Goal: Information Seeking & Learning: Learn about a topic

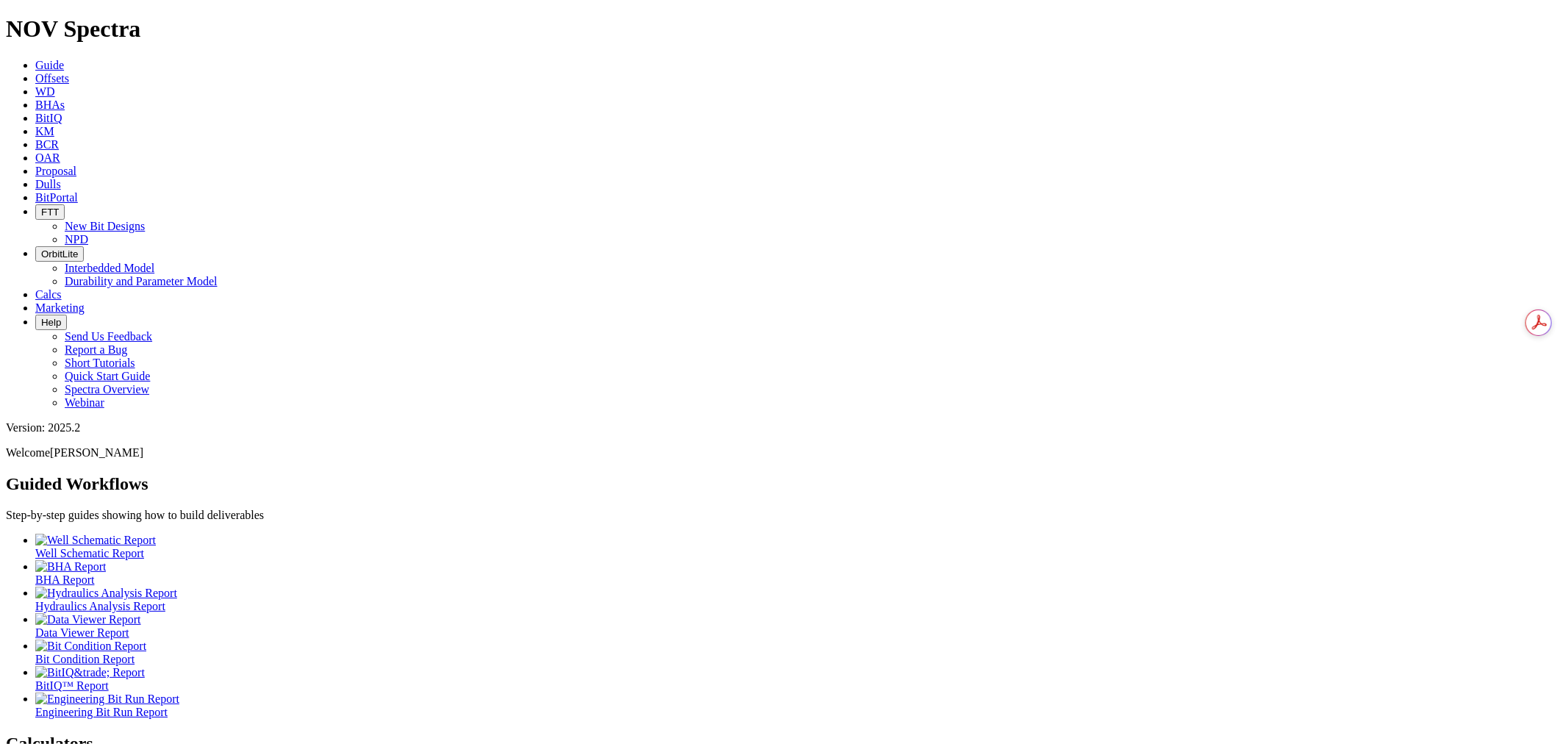
click at [69, 72] on span "Offsets" at bounding box center [53, 78] width 34 height 13
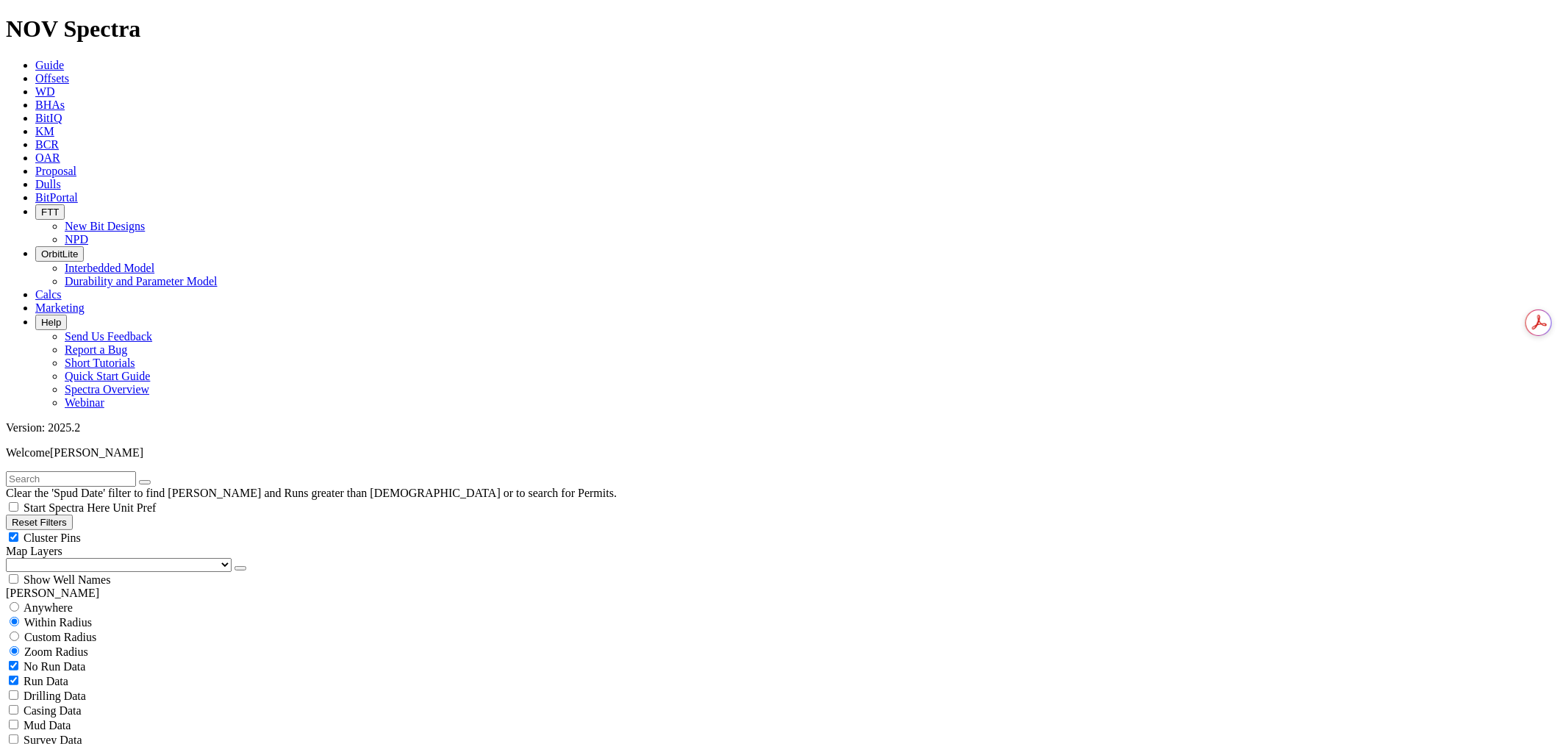
click at [136, 471] on input "text" at bounding box center [71, 478] width 130 height 16
type input "phoenix state"
click at [76, 600] on div "Anywhere" at bounding box center [784, 607] width 1557 height 15
radio input "true"
radio input "false"
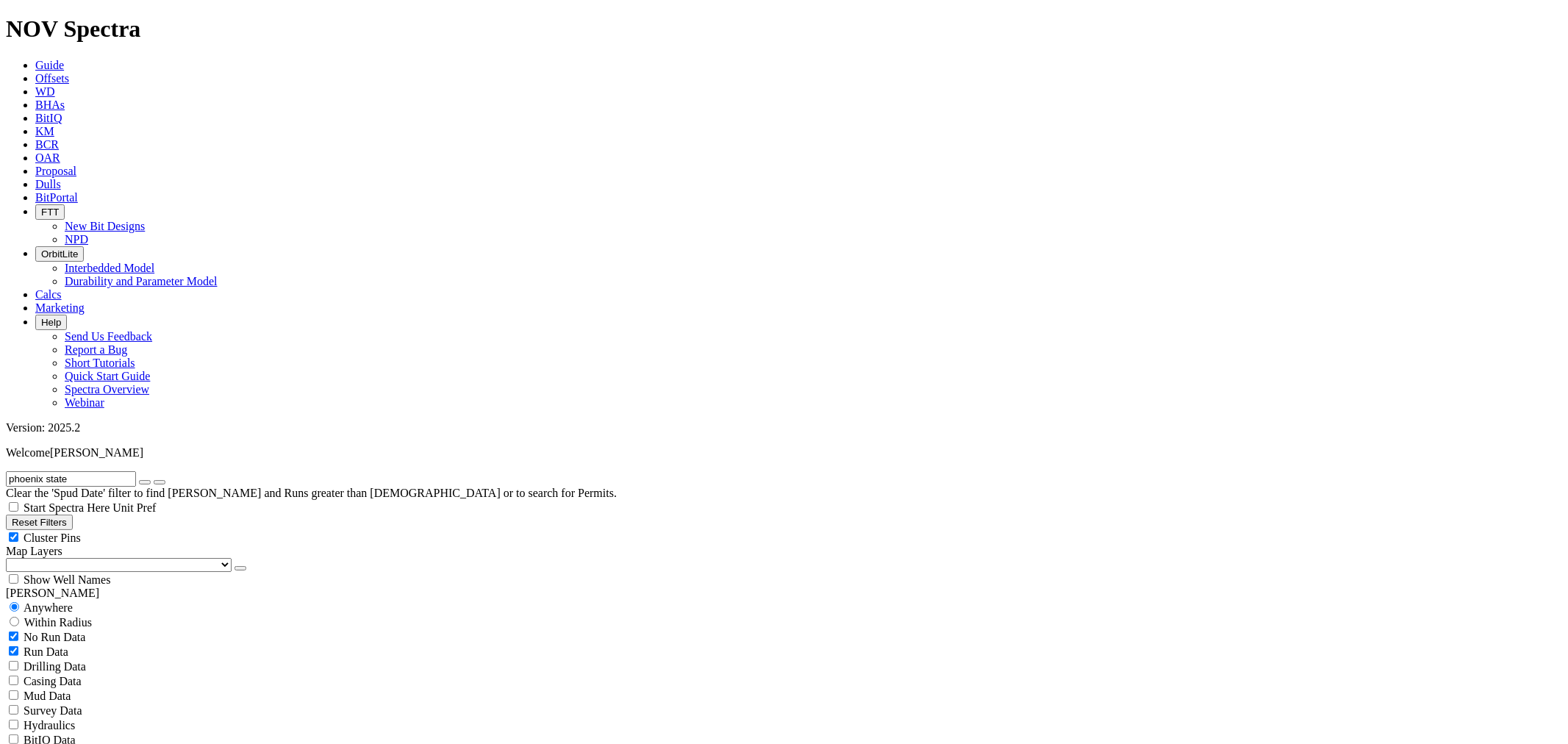
click at [234, 566] on button "button" at bounding box center [240, 568] width 12 height 4
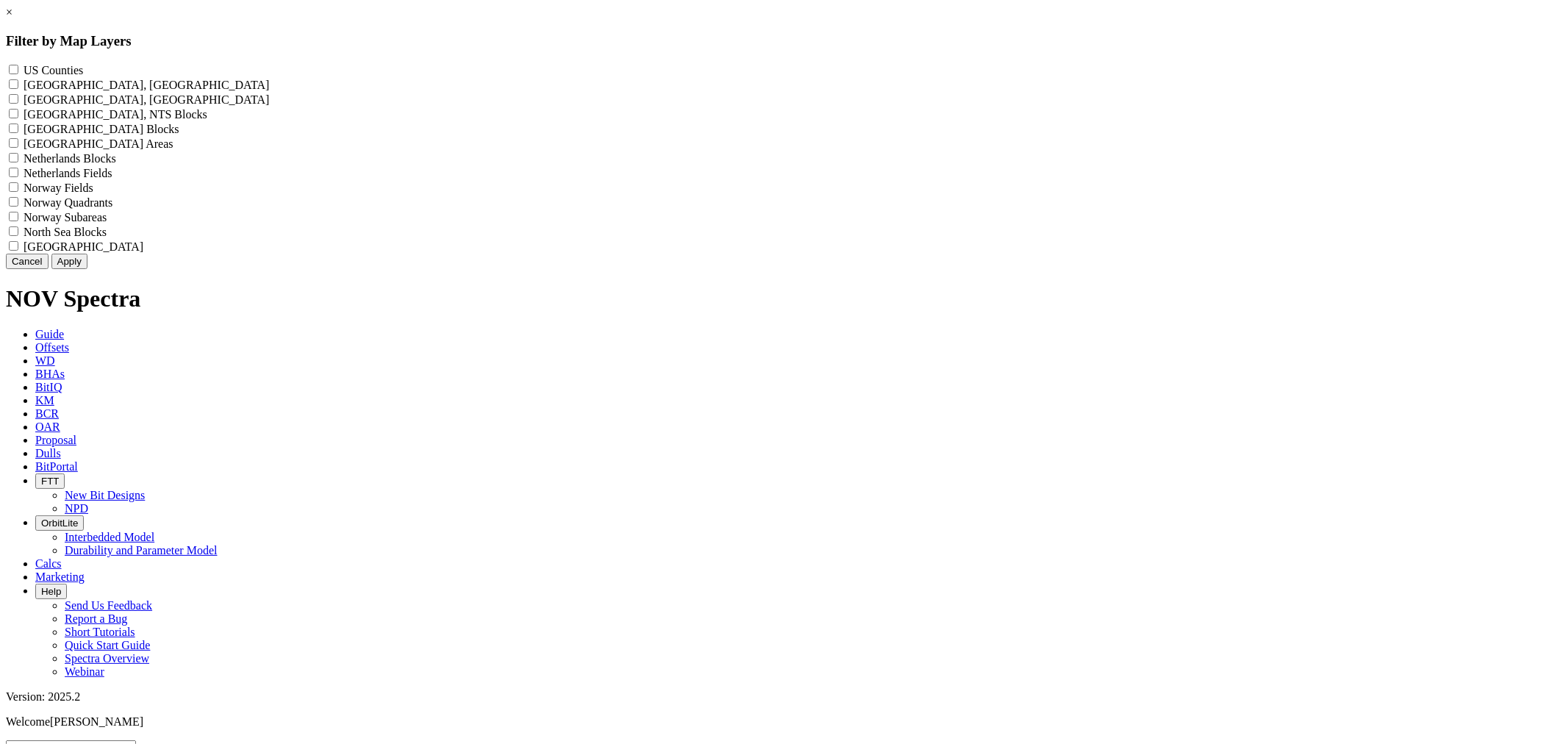
drag, startPoint x: 719, startPoint y: 64, endPoint x: 717, endPoint y: 127, distance: 63.0
click at [83, 67] on label "US Counties - ()" at bounding box center [53, 70] width 60 height 13
click at [18, 67] on Counties "US Counties - ()" at bounding box center [13, 69] width 10 height 10
checkbox Counties "true"
click at [87, 269] on button "Apply" at bounding box center [70, 261] width 36 height 16
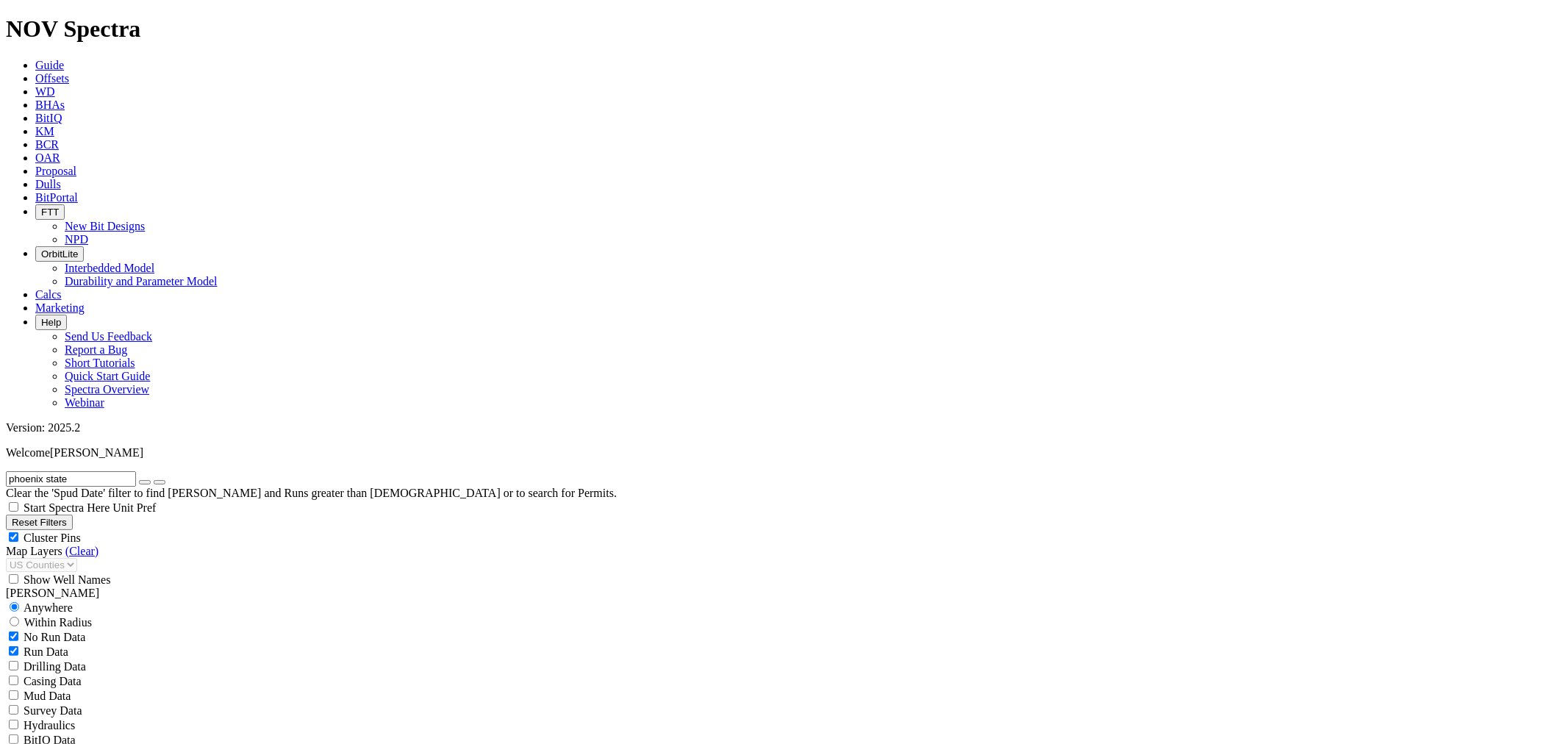
radio input "false"
radio input "true"
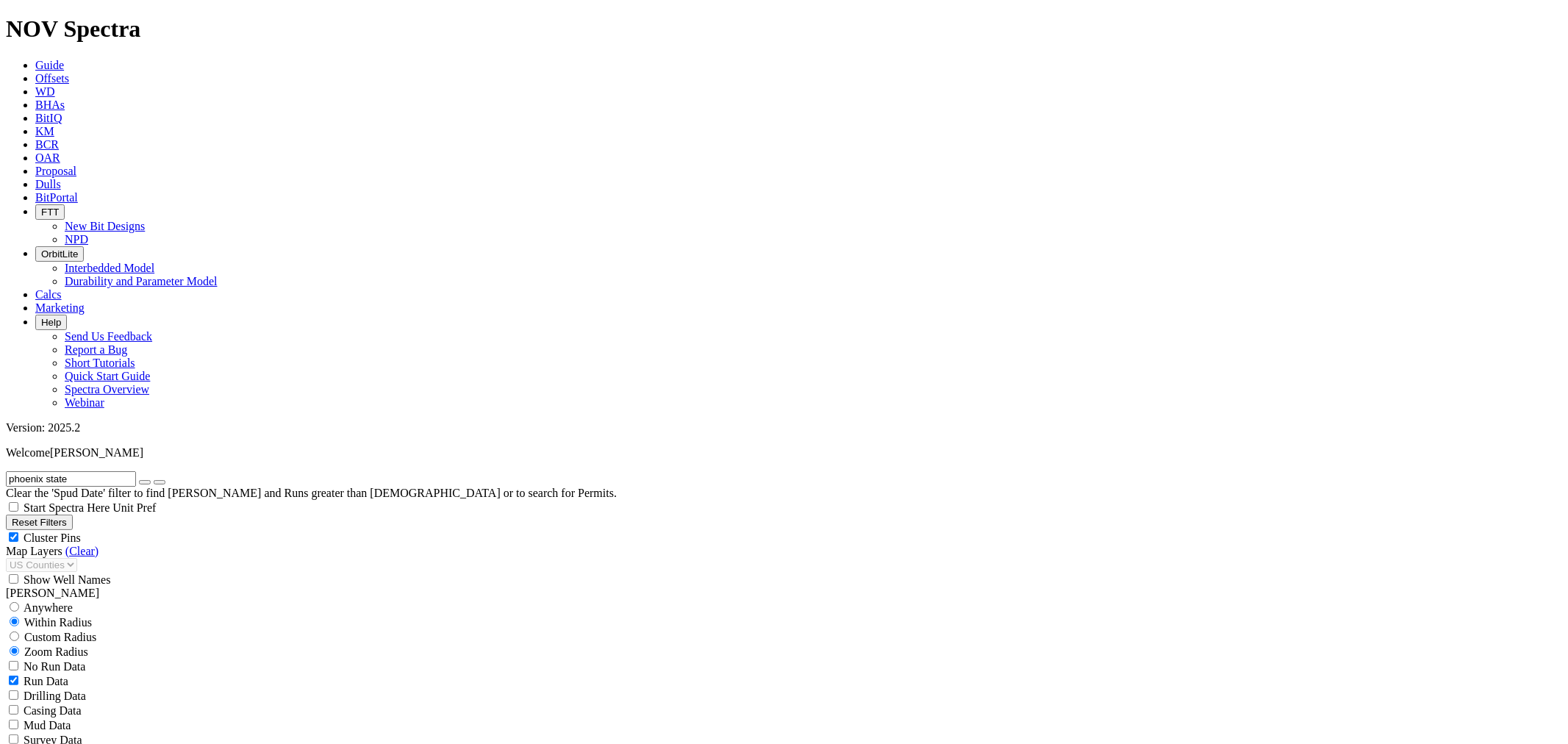
checkbox input "false"
click at [145, 482] on icon "button" at bounding box center [145, 482] width 0 height 0
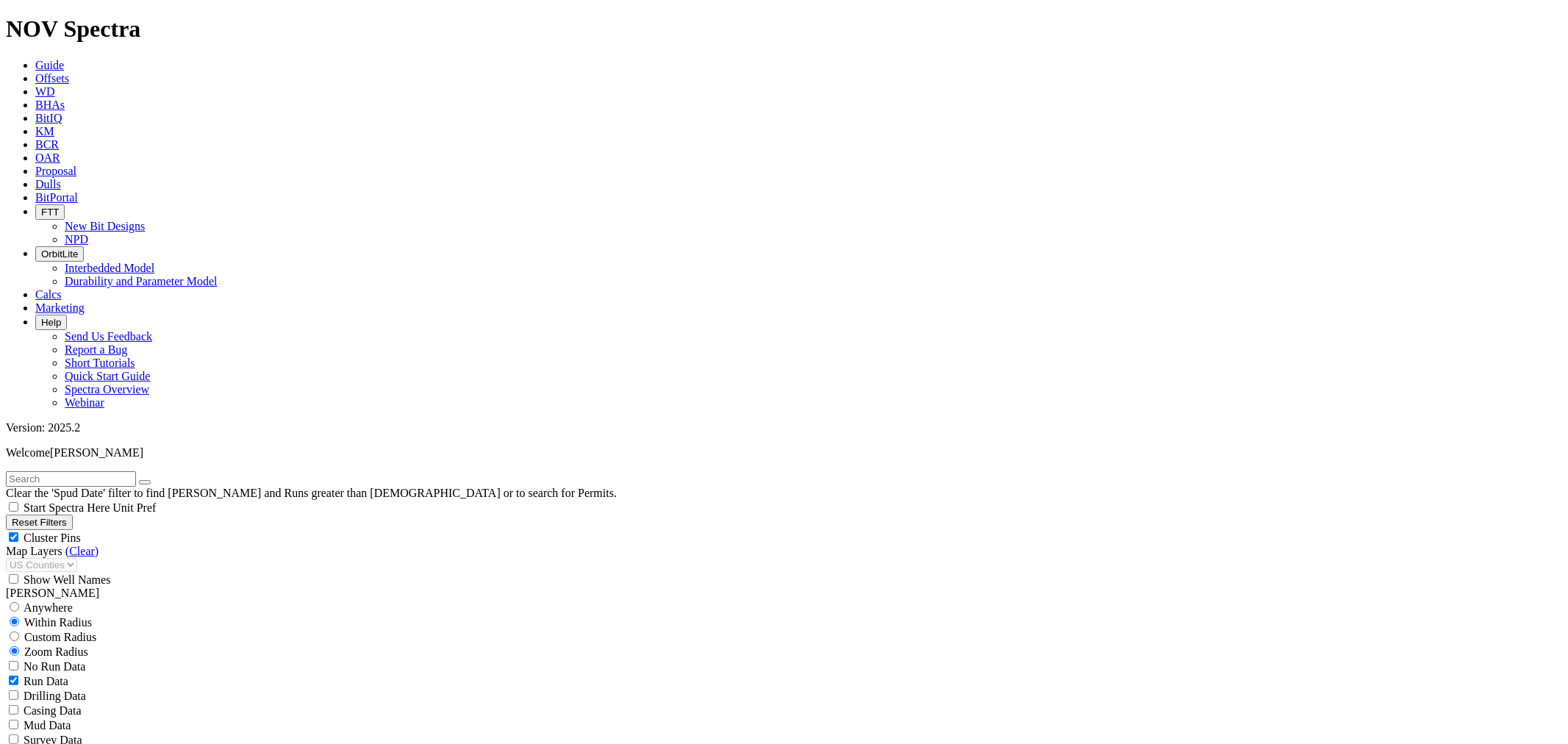
click at [73, 631] on span "Custom Radius" at bounding box center [60, 637] width 72 height 13
radio input "true"
radio input "false"
click at [41, 674] on button "Miles" at bounding box center [23, 682] width 35 height 16
click at [89, 659] on input "number" at bounding box center [71, 666] width 130 height 16
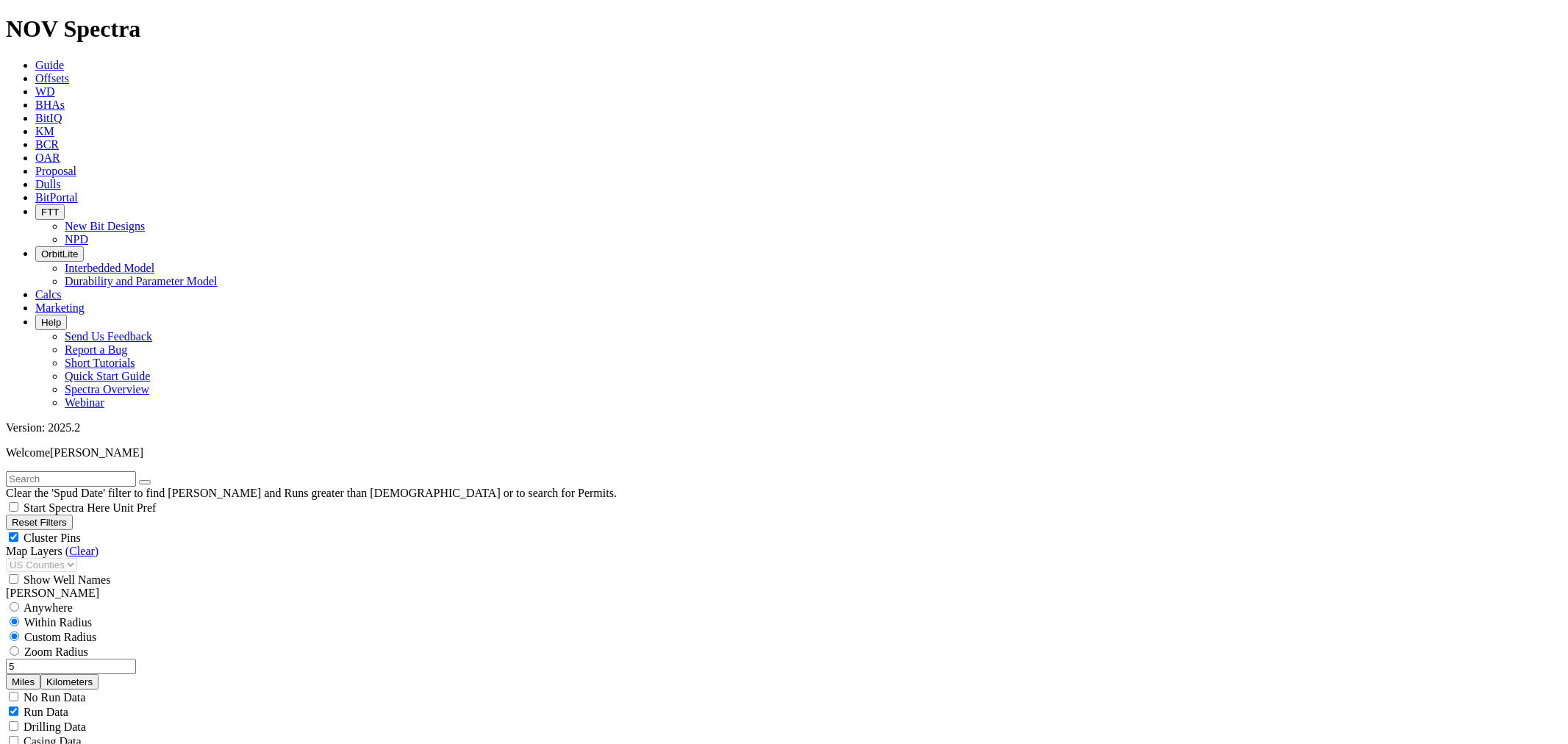
type input "5"
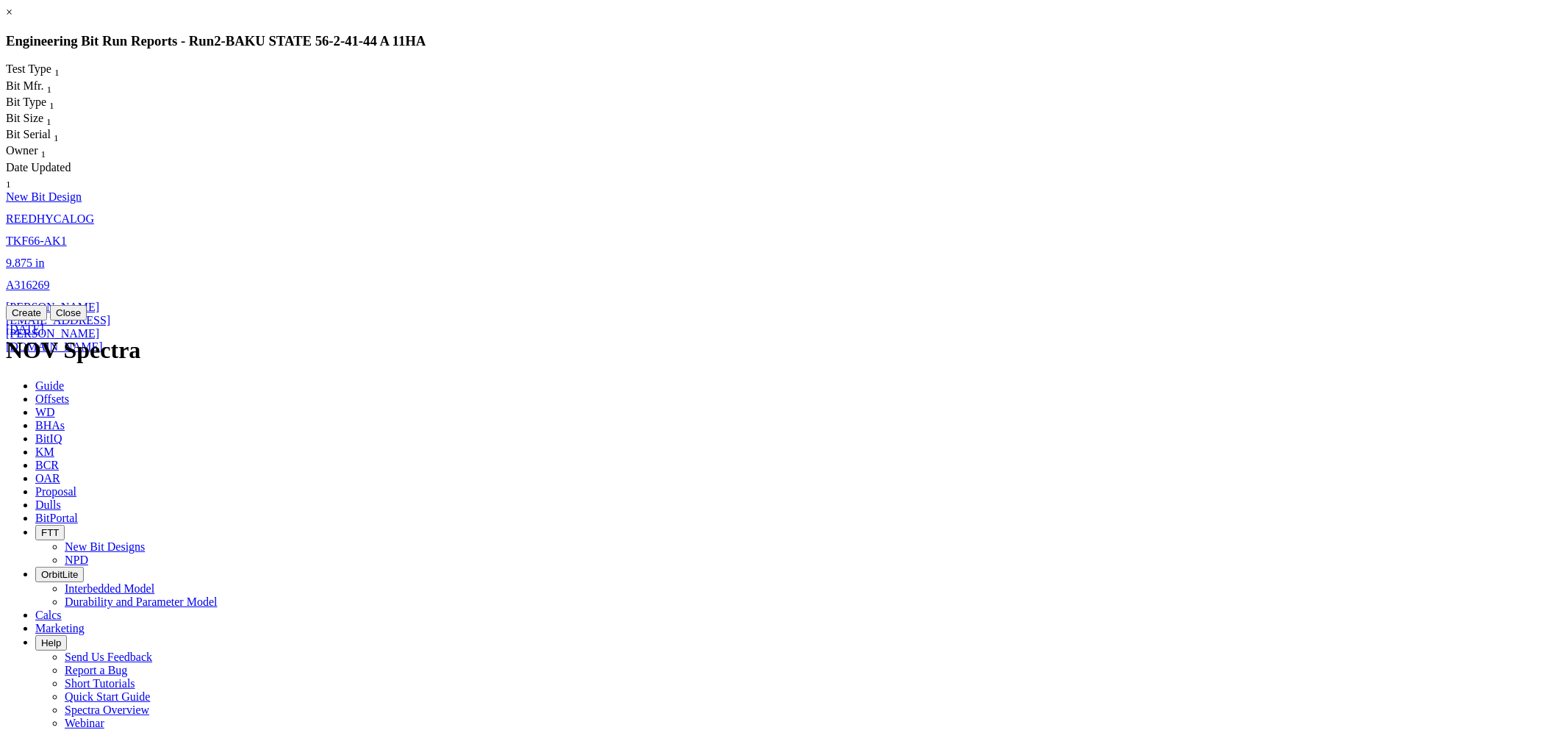
click at [94, 212] on span "REEDHYCALOG" at bounding box center [50, 218] width 88 height 13
select select "New Bit Design"
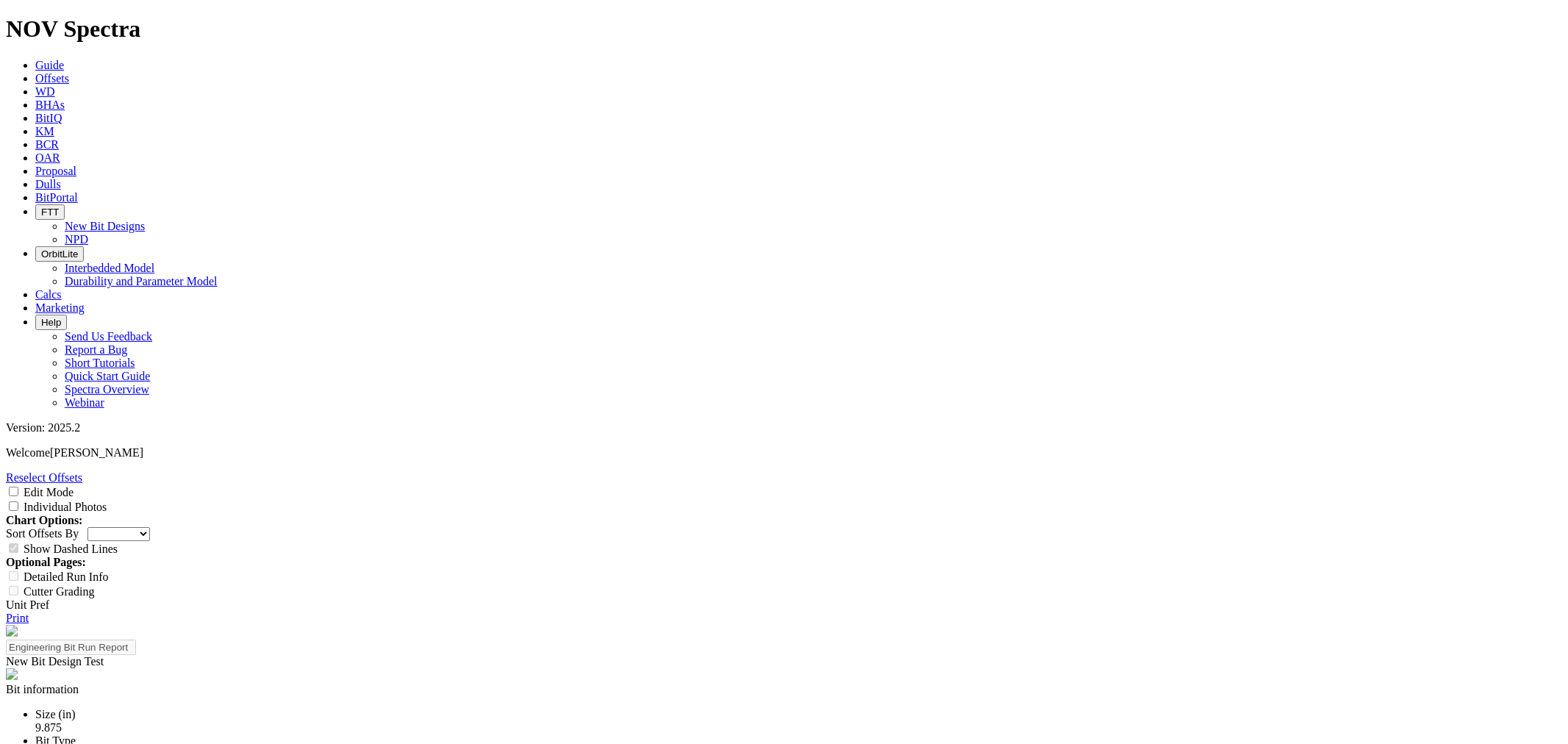
click at [150, 527] on select "Depth In Interval ROP Spud Date" at bounding box center [118, 534] width 62 height 14
select select "string:RunROP"
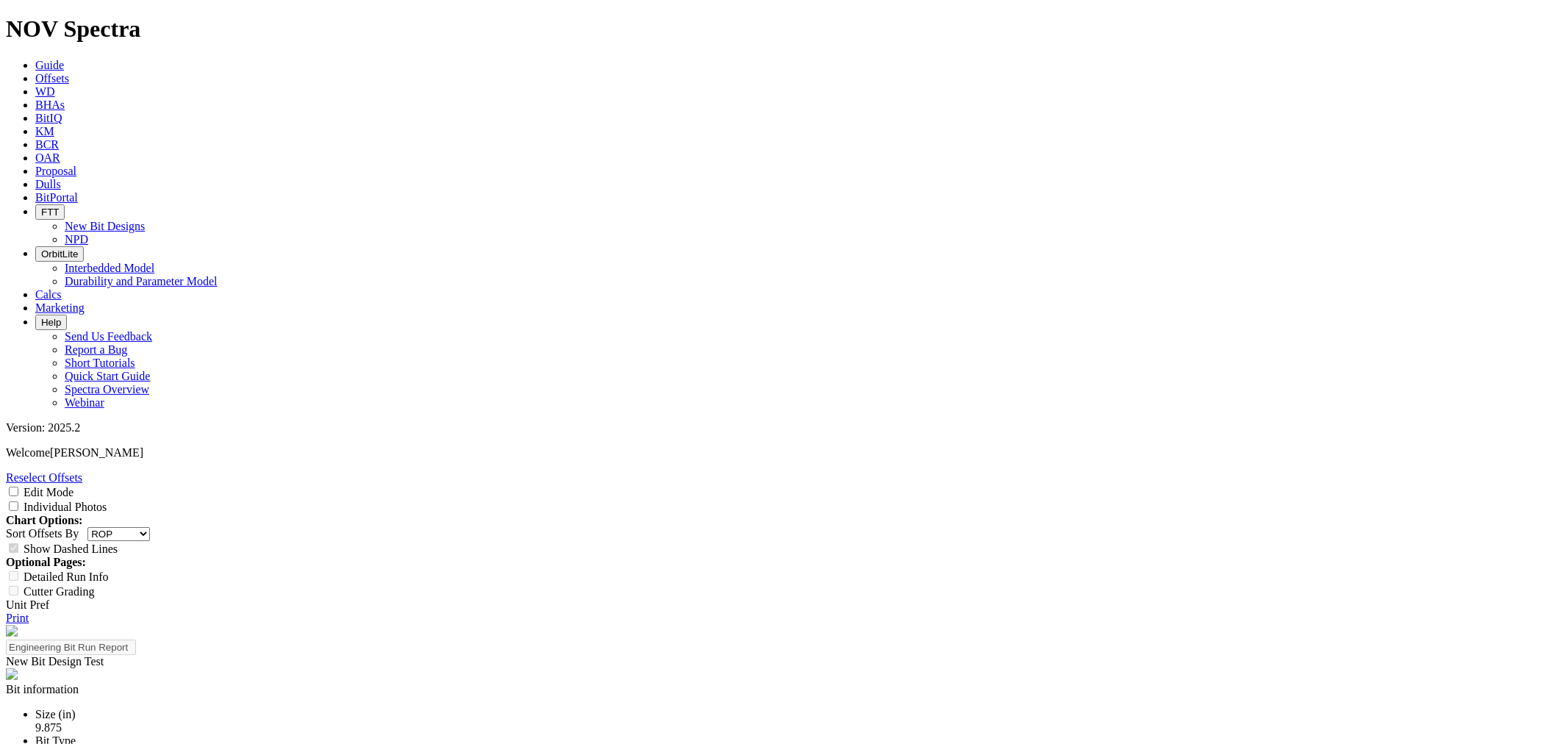
click at [150, 527] on select "Depth In Interval ROP Spud Date" at bounding box center [118, 534] width 62 height 14
click at [82, 471] on link "Reselect Offsets" at bounding box center [44, 477] width 76 height 13
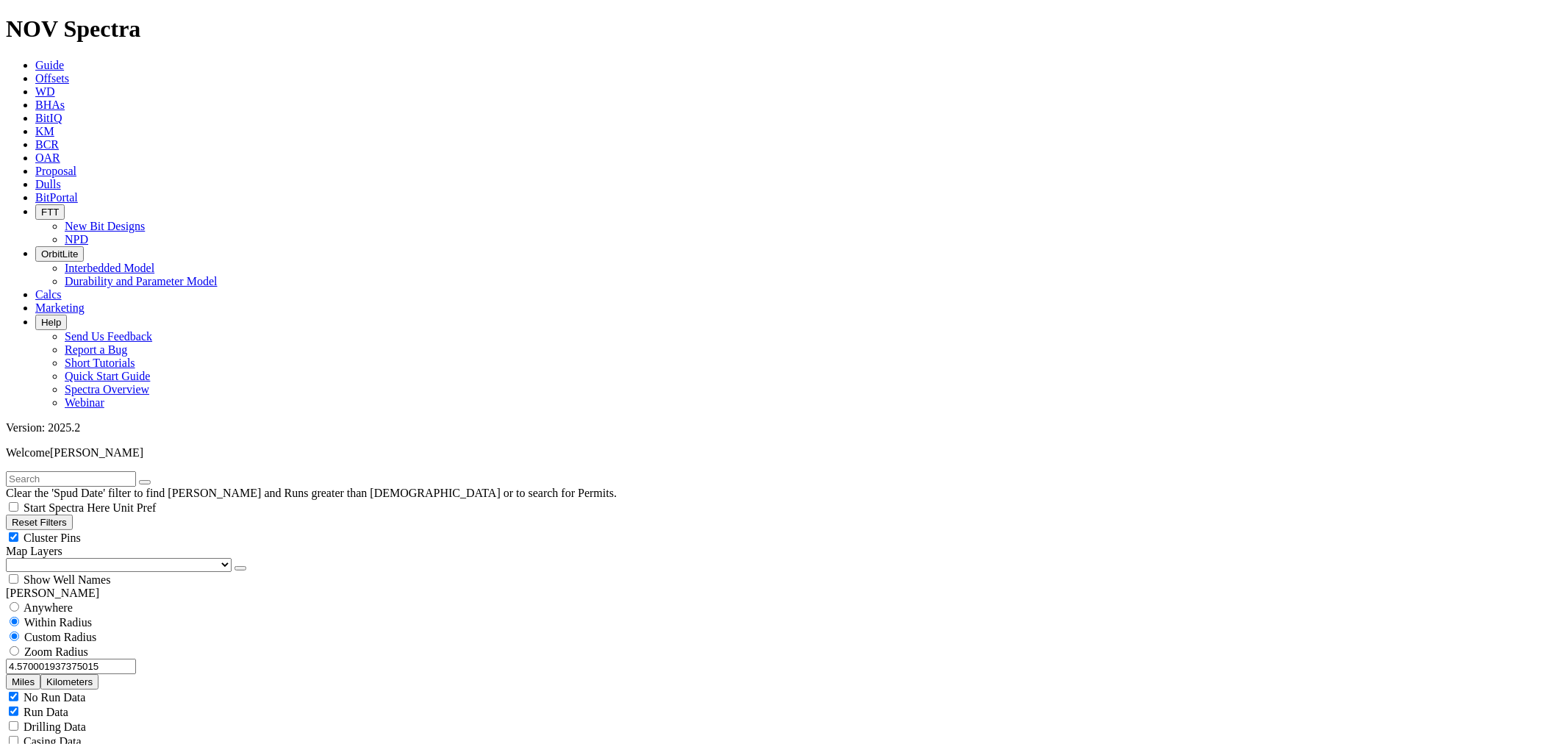
scroll to position [21047, 0]
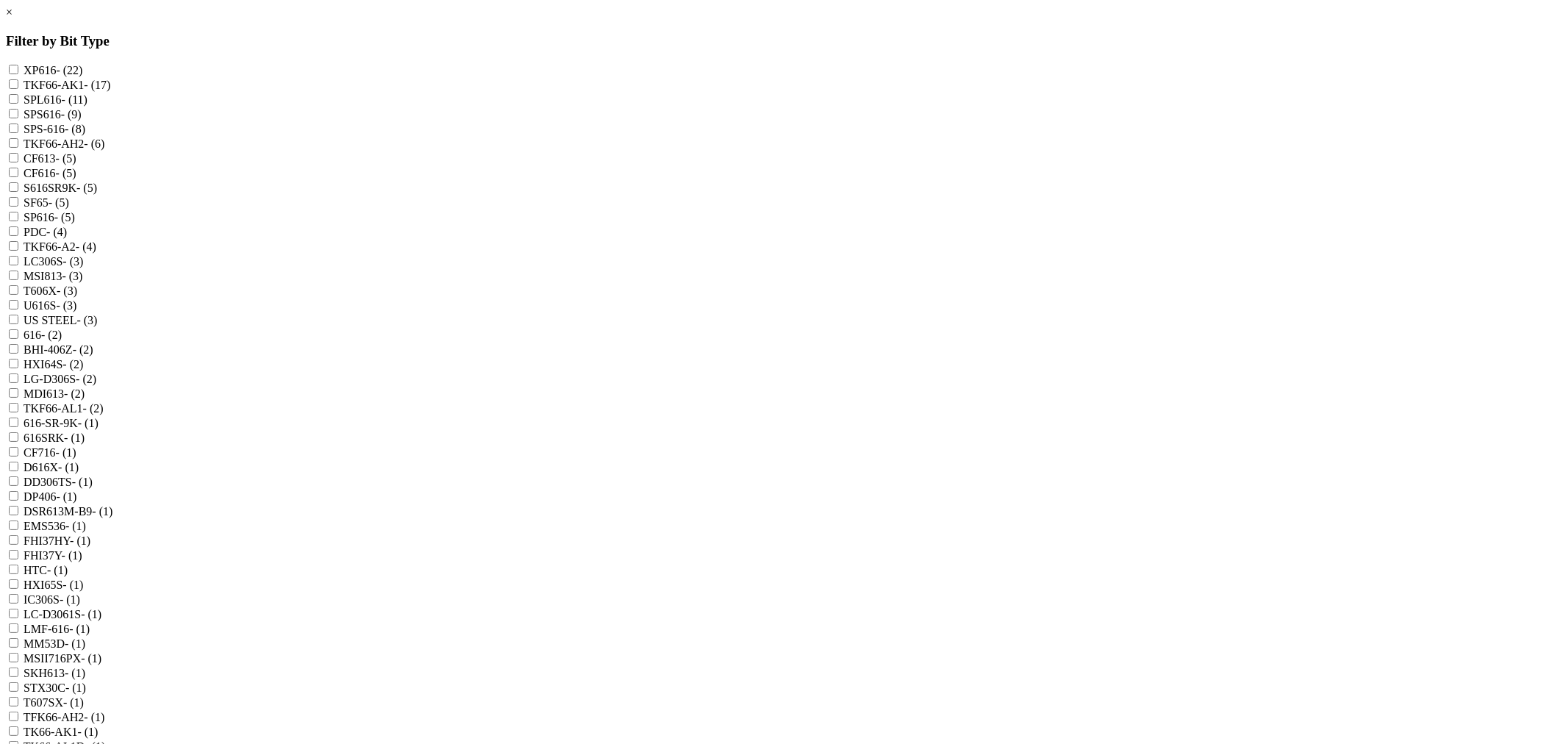
click at [18, 85] on input "TKF66-AK1 - (17)" at bounding box center [13, 84] width 10 height 10
checkbox input "true"
checkbox input "false"
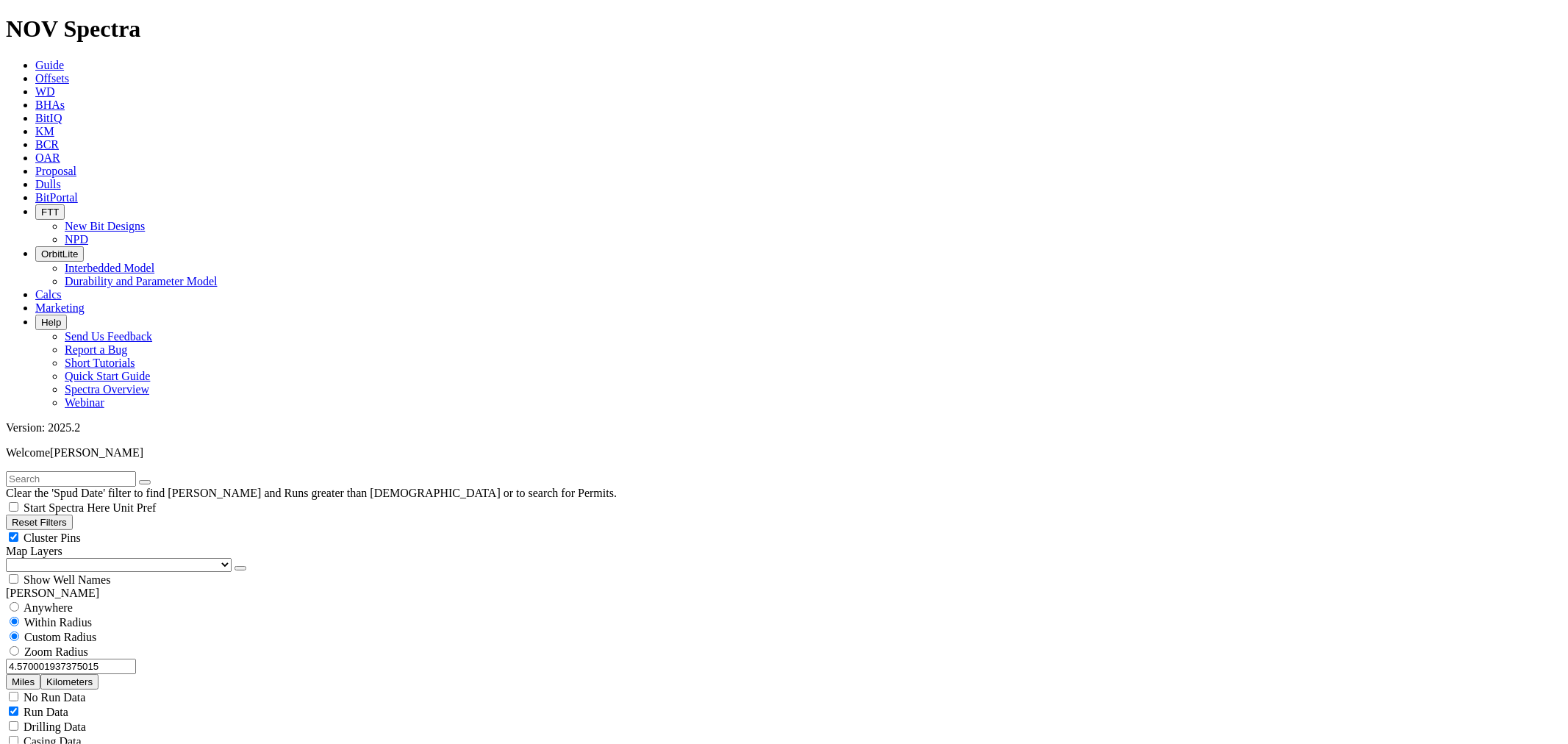
scroll to position [1573, 0]
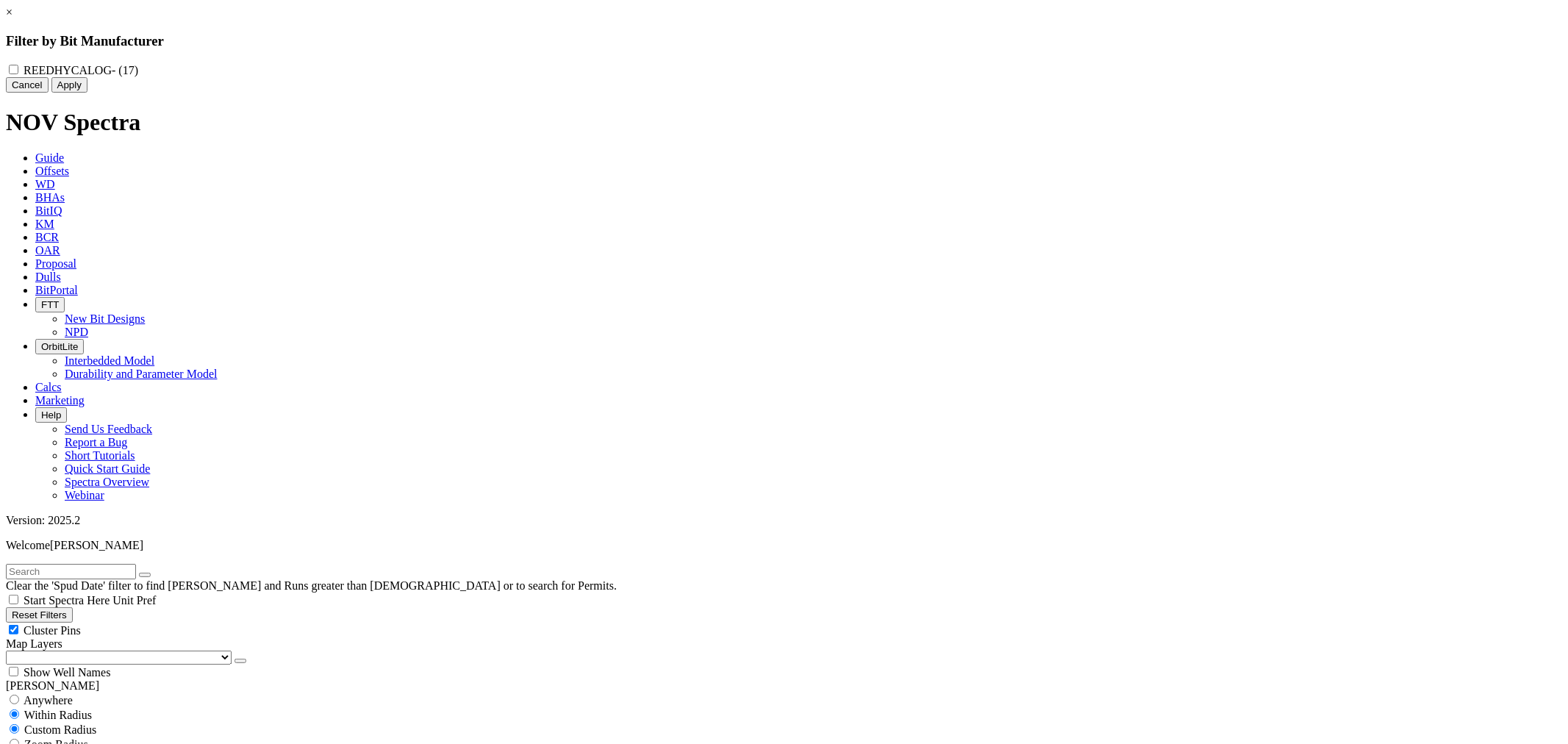
click at [138, 67] on label "REEDHYCALOG - (17)" at bounding box center [81, 70] width 115 height 13
click at [18, 67] on input "REEDHYCALOG - (17)" at bounding box center [13, 69] width 10 height 10
checkbox input "true"
click at [87, 92] on button "Apply" at bounding box center [70, 84] width 36 height 16
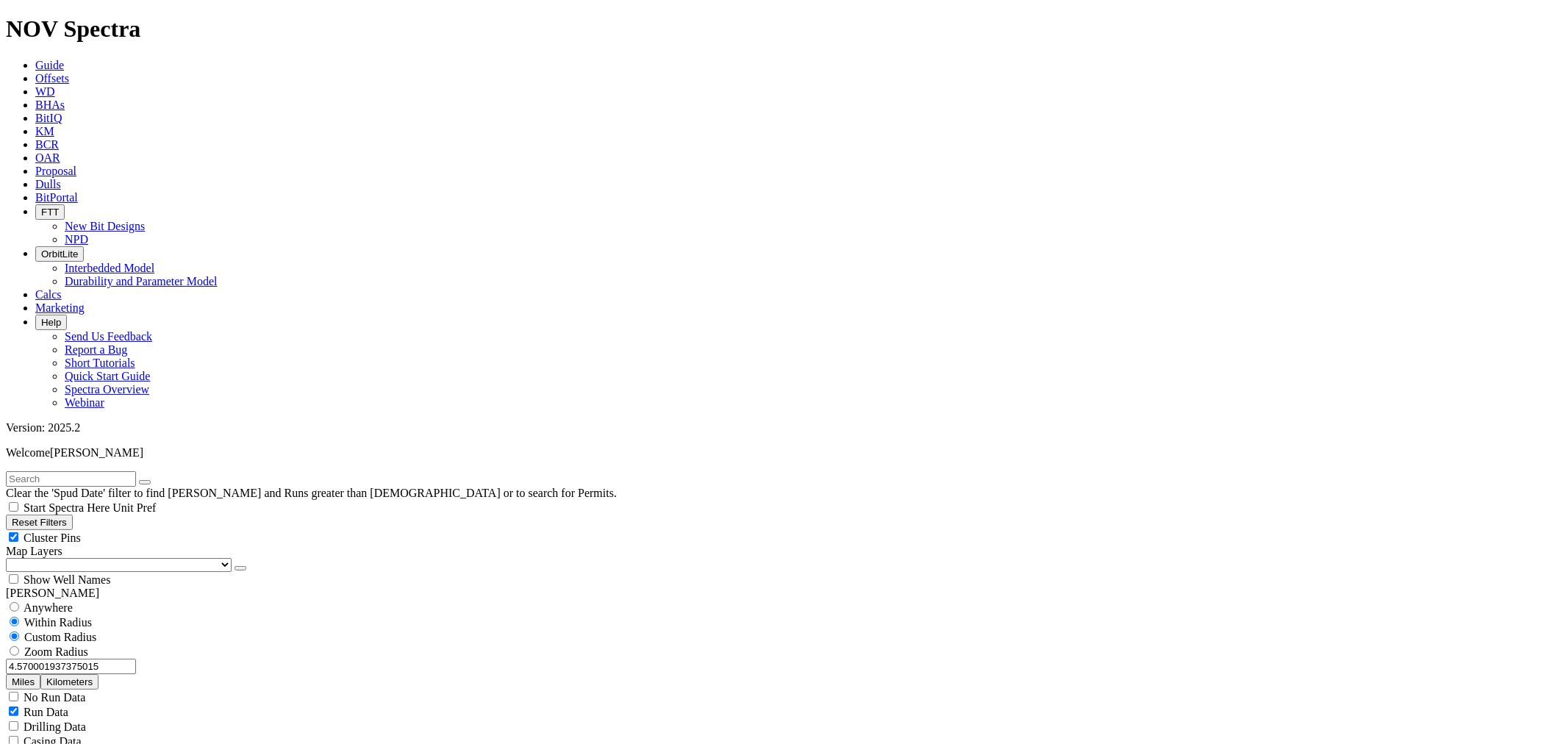
click at [41, 674] on button "Miles" at bounding box center [23, 682] width 35 height 16
click at [30, 659] on input "4.570001937375015" at bounding box center [71, 666] width 130 height 16
drag, startPoint x: 30, startPoint y: 280, endPoint x: 100, endPoint y: 274, distance: 70.3
click at [99, 659] on input "4.570001937375015" at bounding box center [71, 666] width 130 height 16
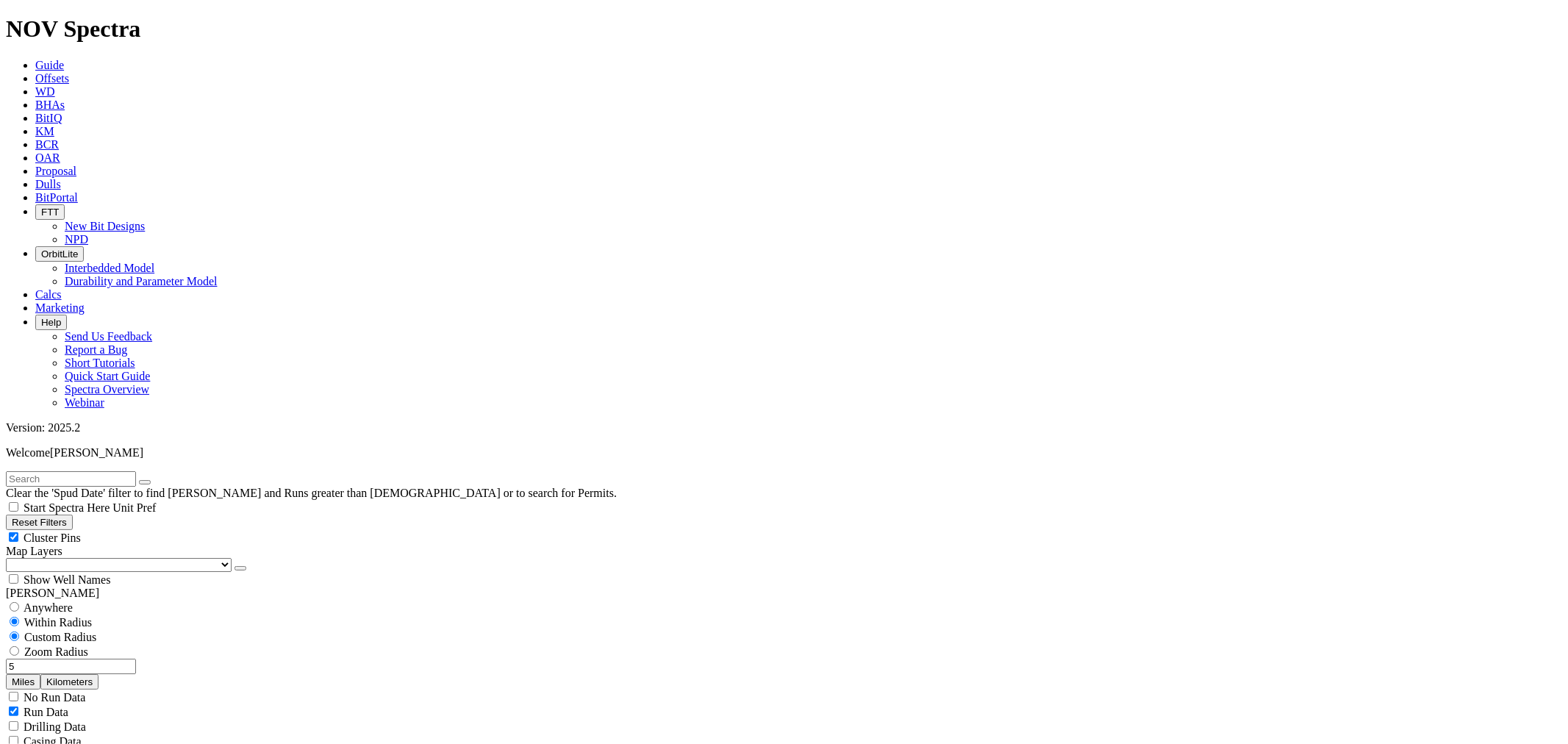
type input "5"
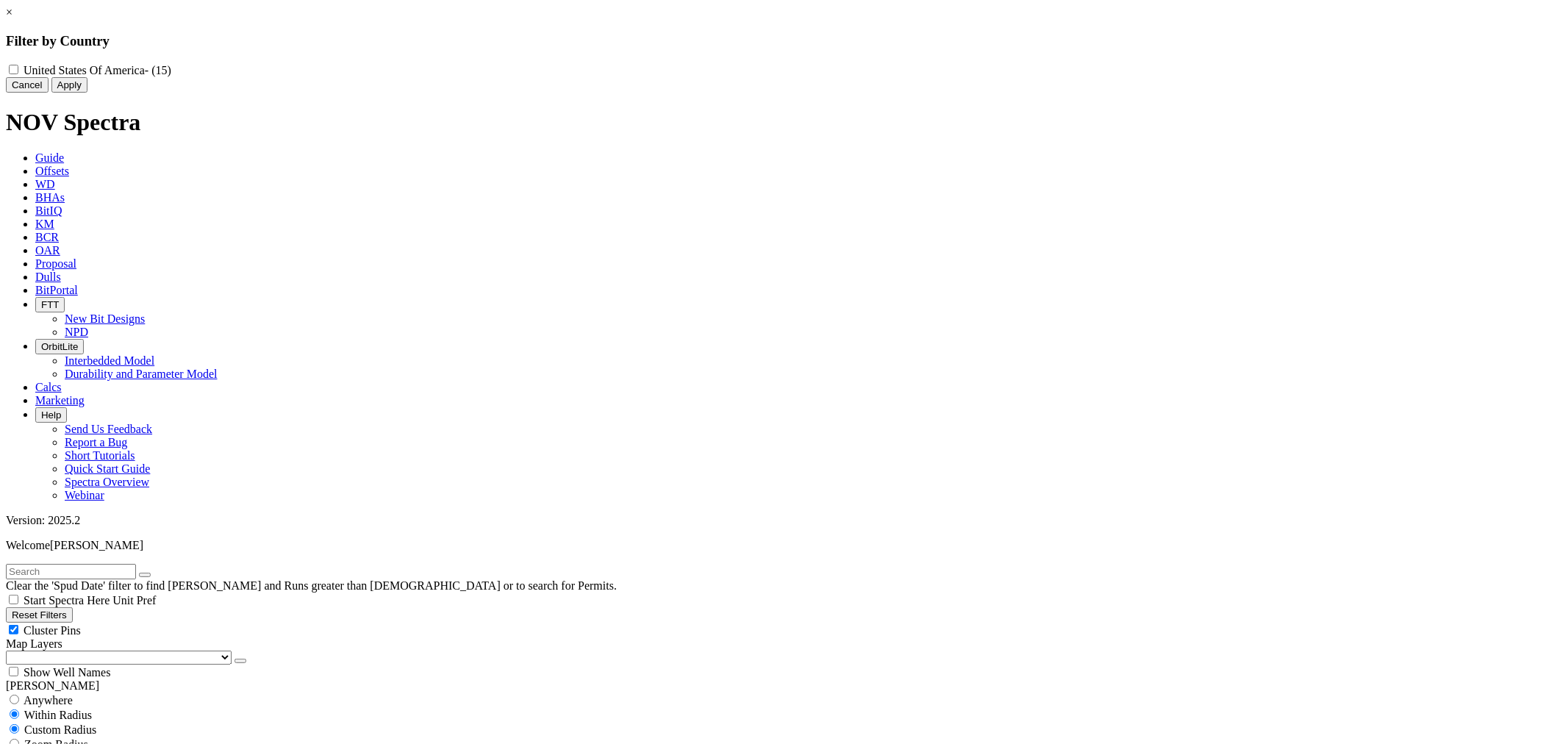
click at [13, 18] on link "×" at bounding box center [9, 12] width 7 height 13
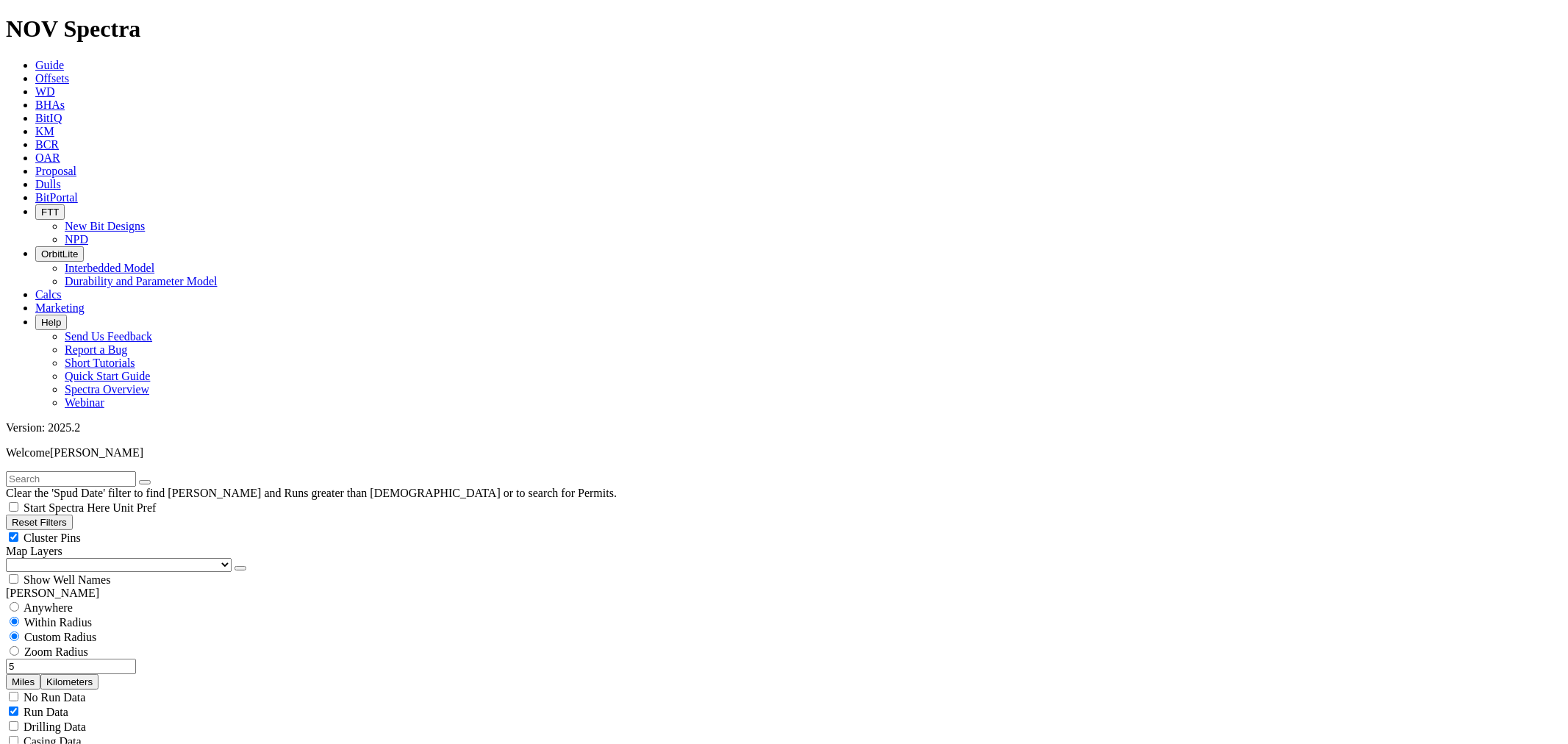
select select
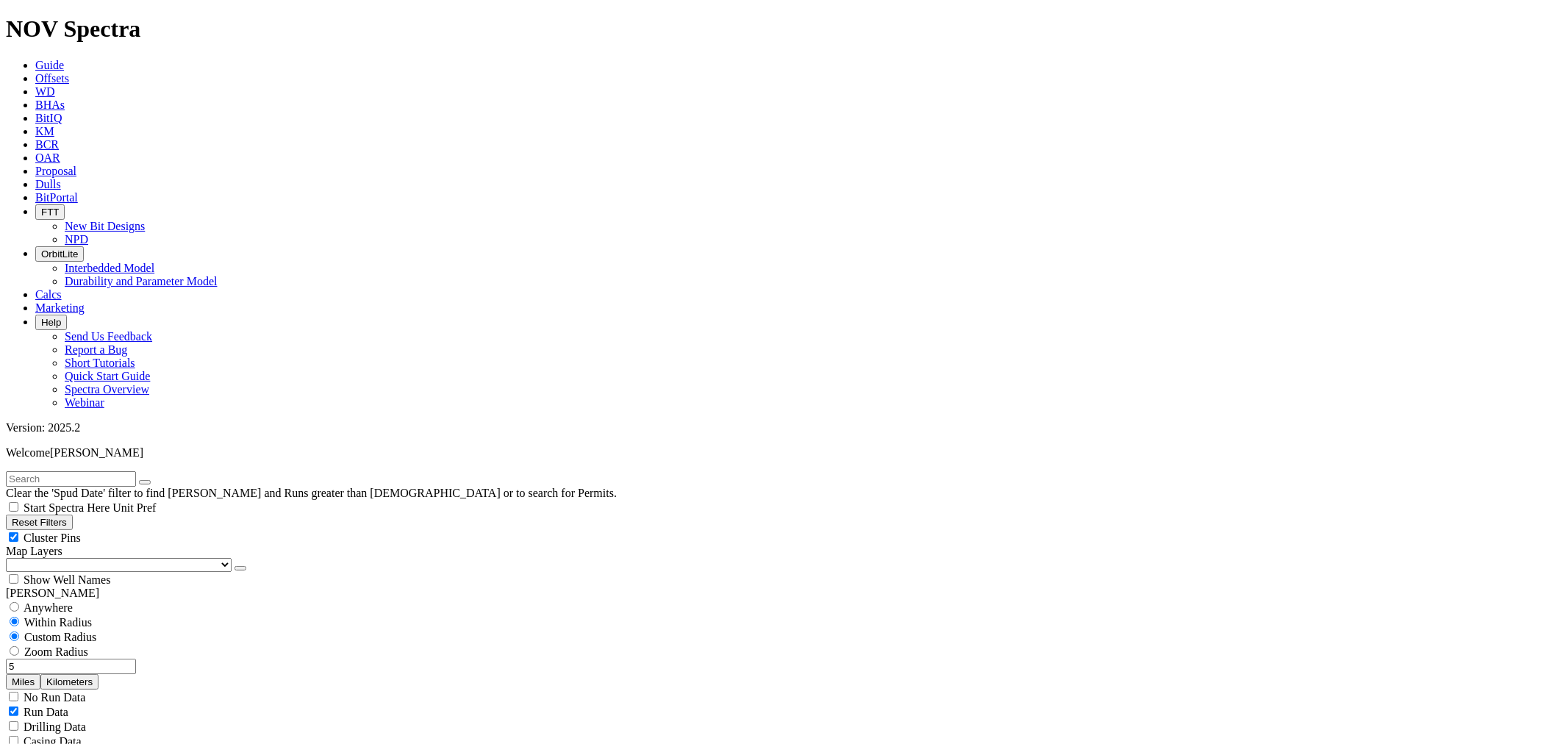
scroll to position [980, 0]
type input "2000"
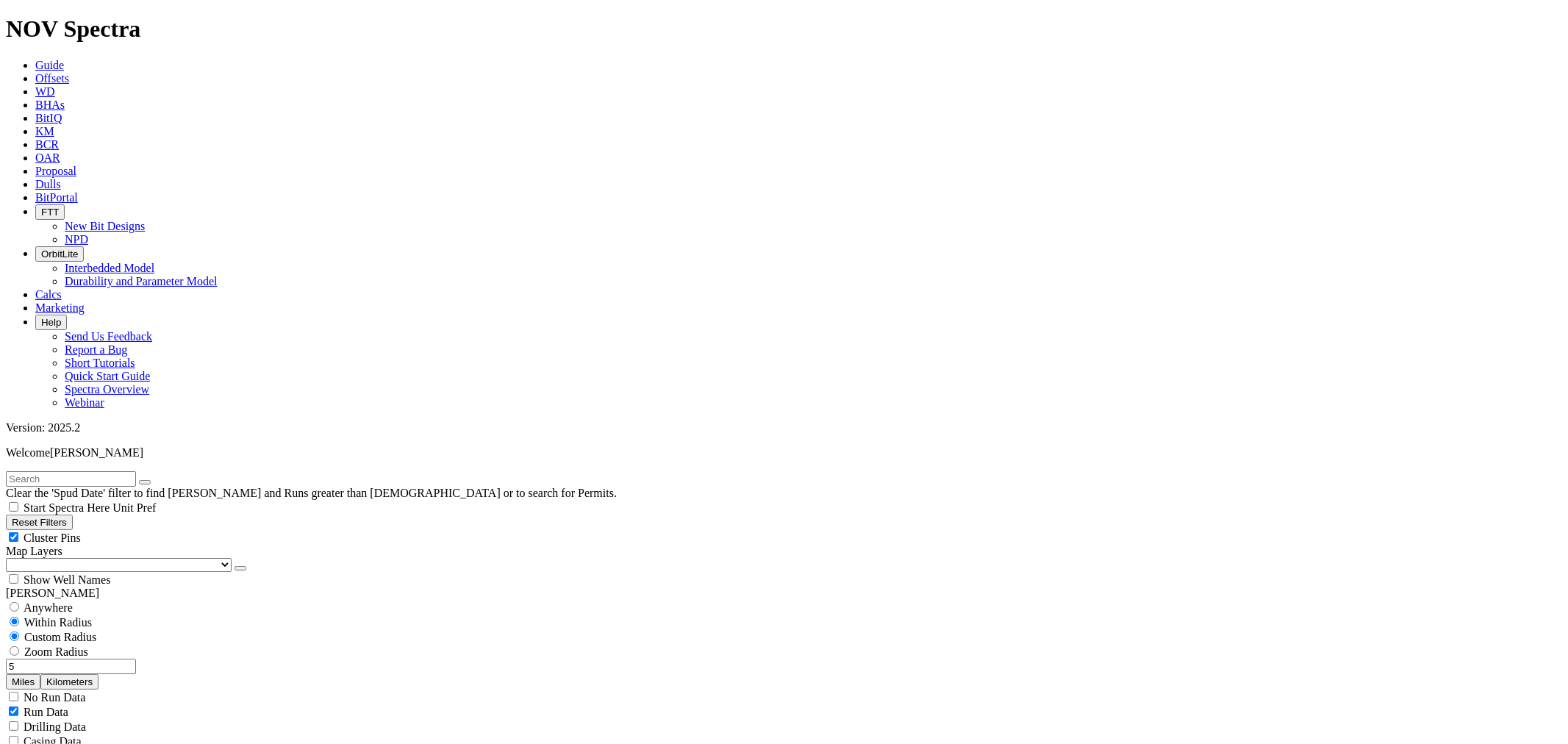
type input "30000"
type input "3000"
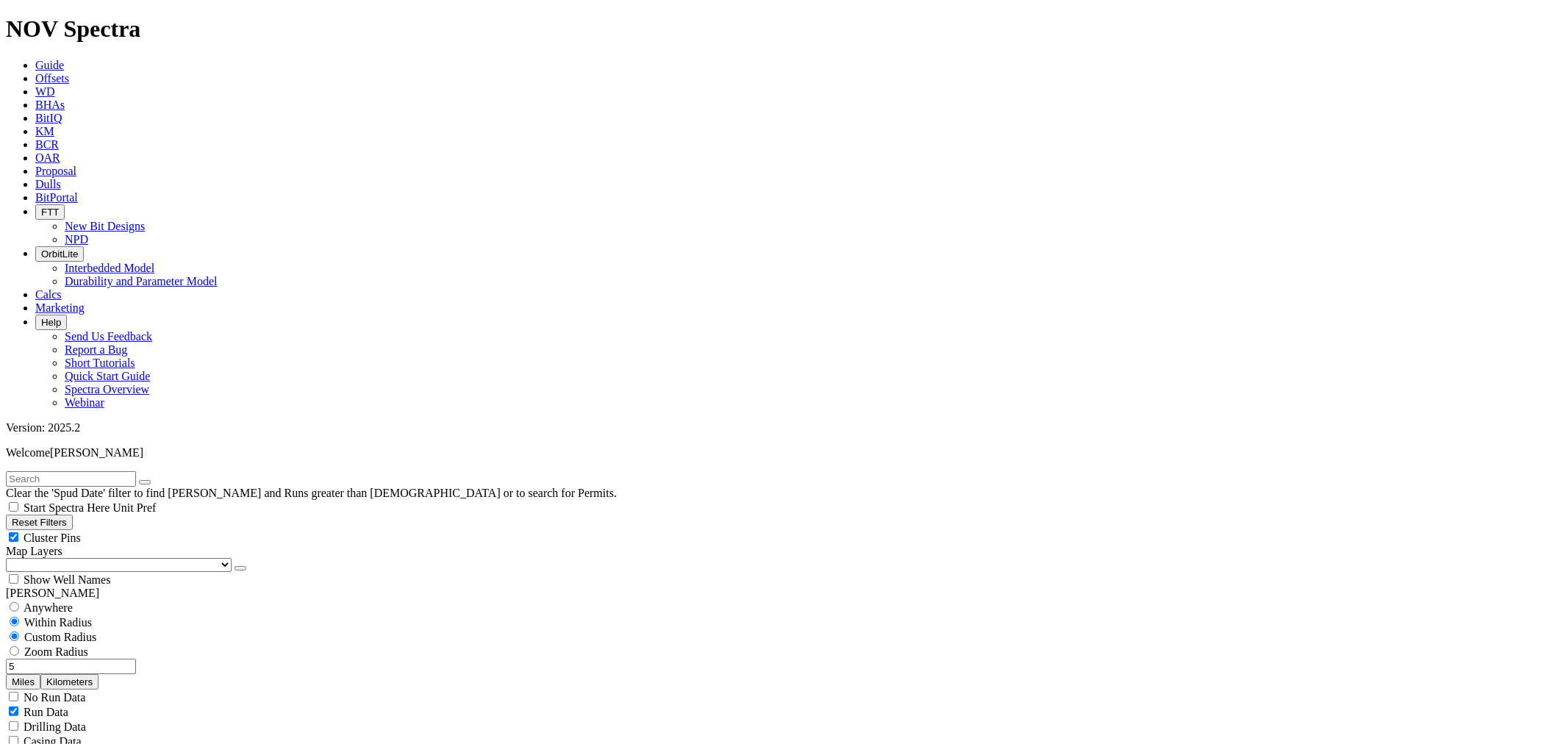
drag, startPoint x: 89, startPoint y: 271, endPoint x: 171, endPoint y: 293, distance: 84.9
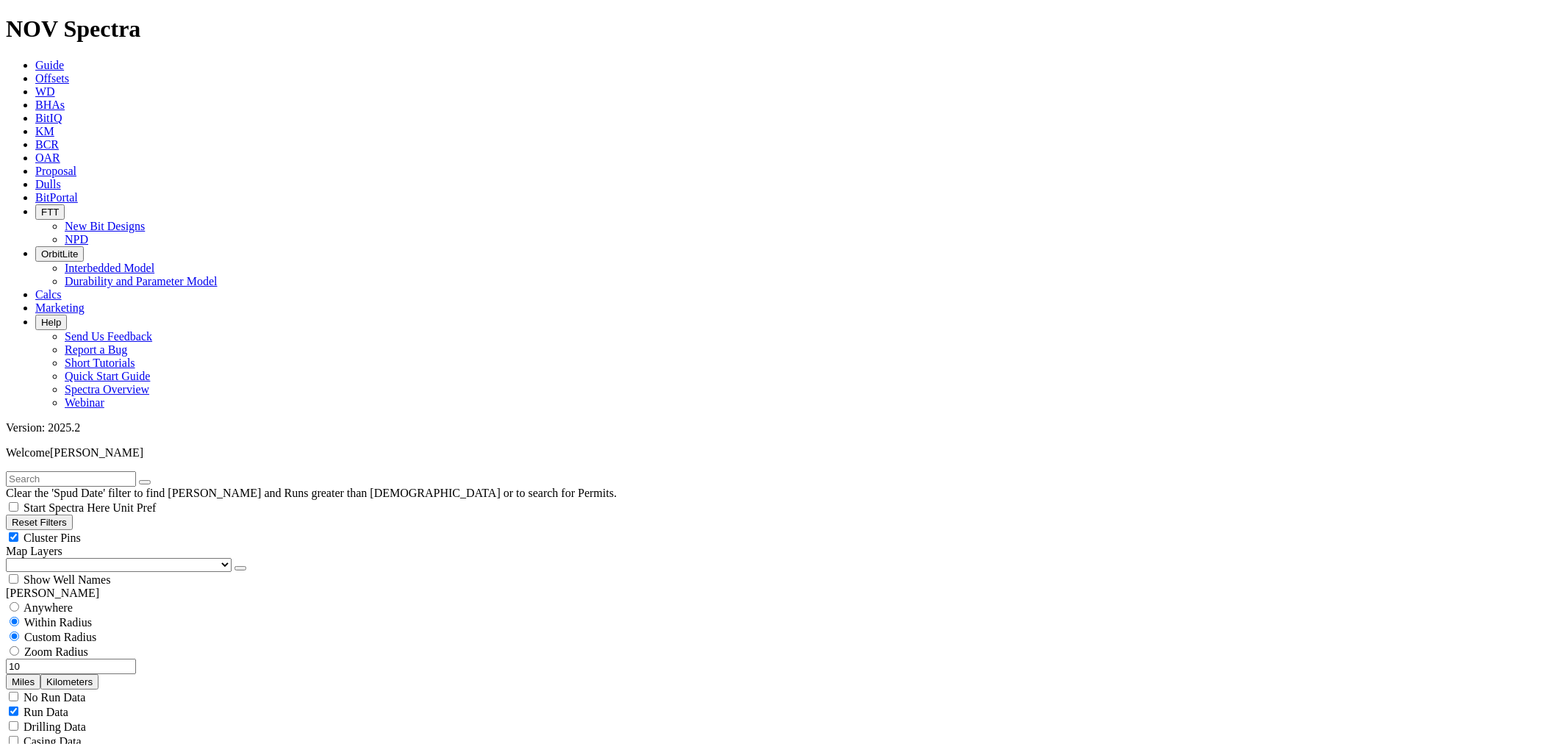
scroll to position [490, 0]
type input "10"
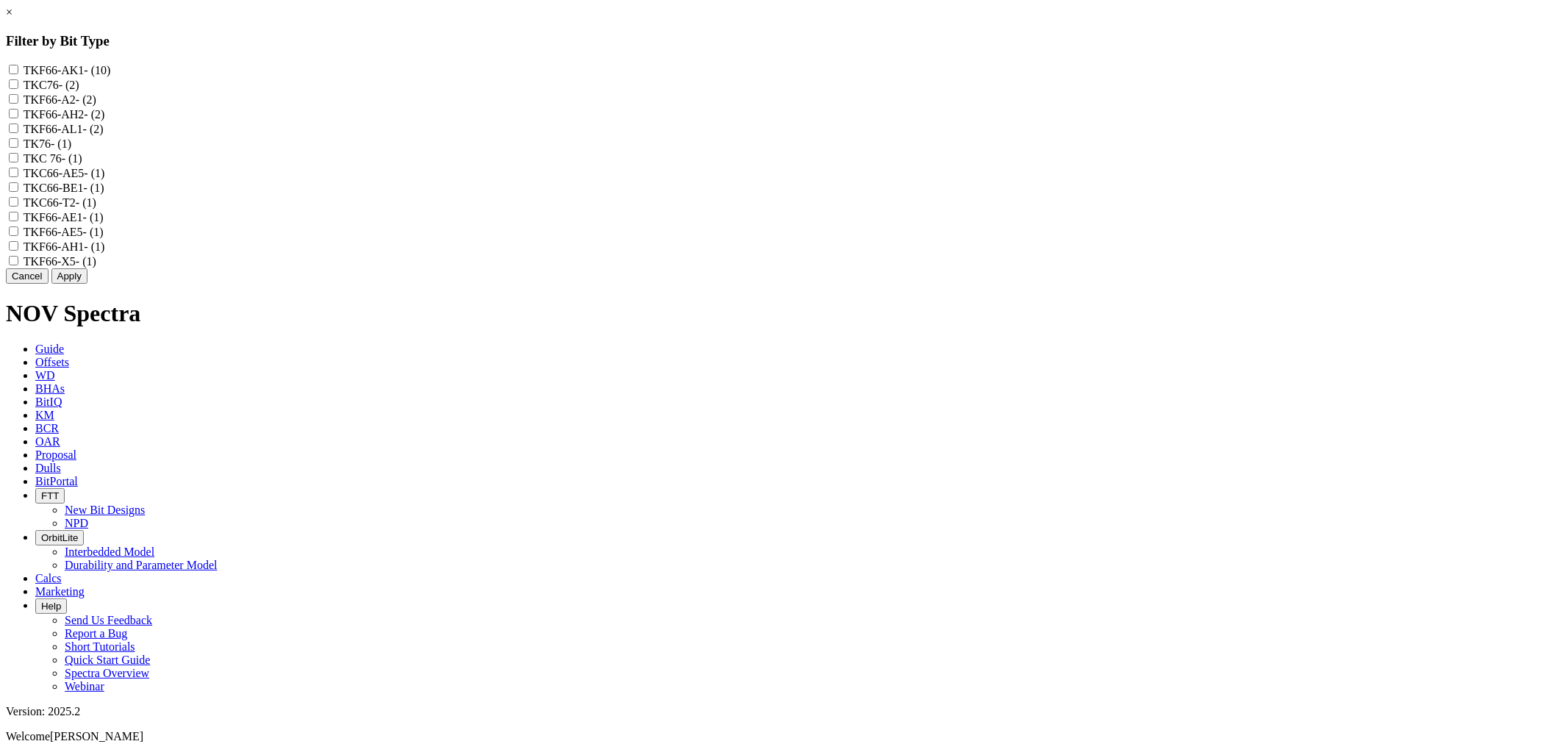
click at [18, 133] on input "TKF66-AL1 - (2)" at bounding box center [13, 128] width 10 height 10
checkbox input "true"
click at [87, 284] on button "Apply" at bounding box center [70, 276] width 36 height 16
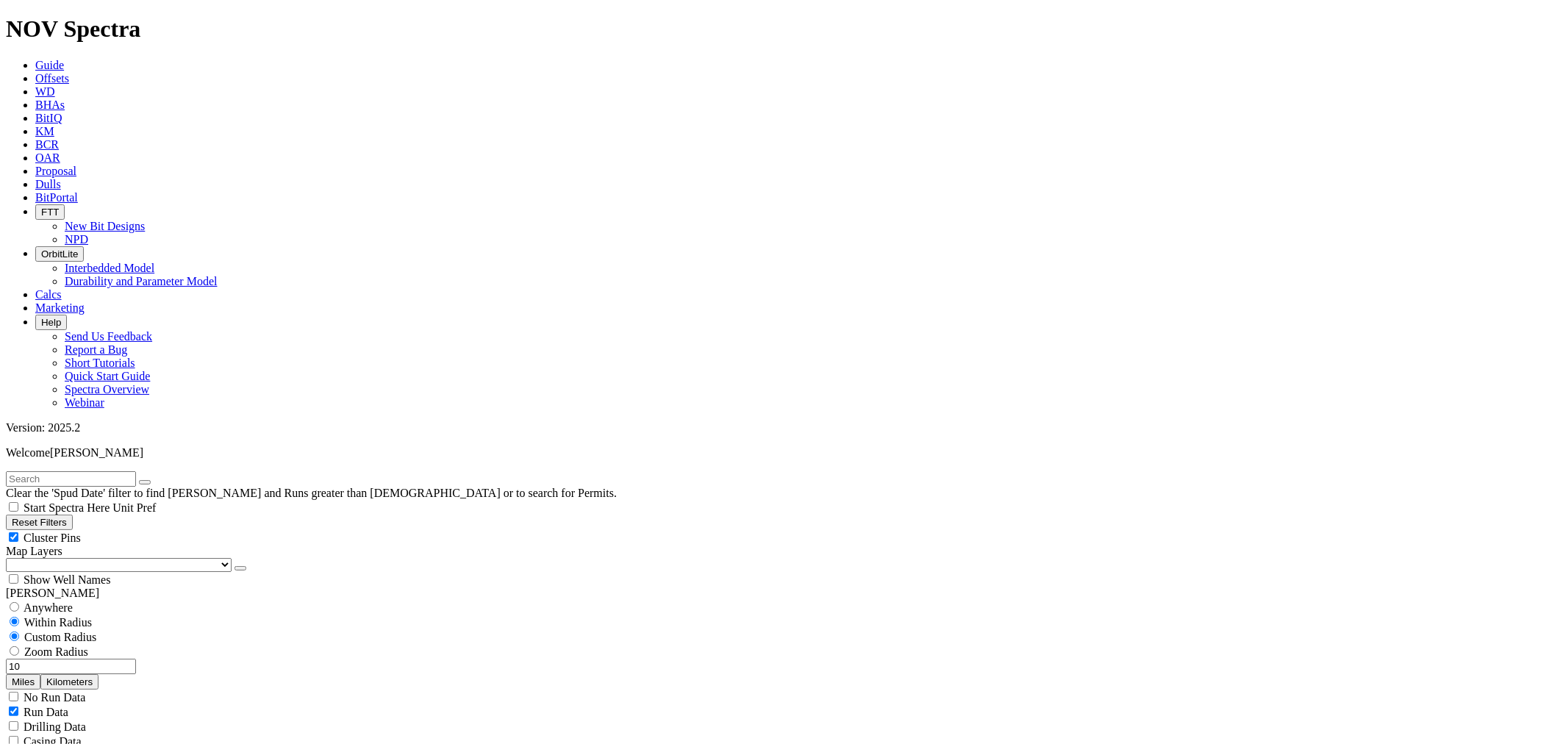
type input "5"
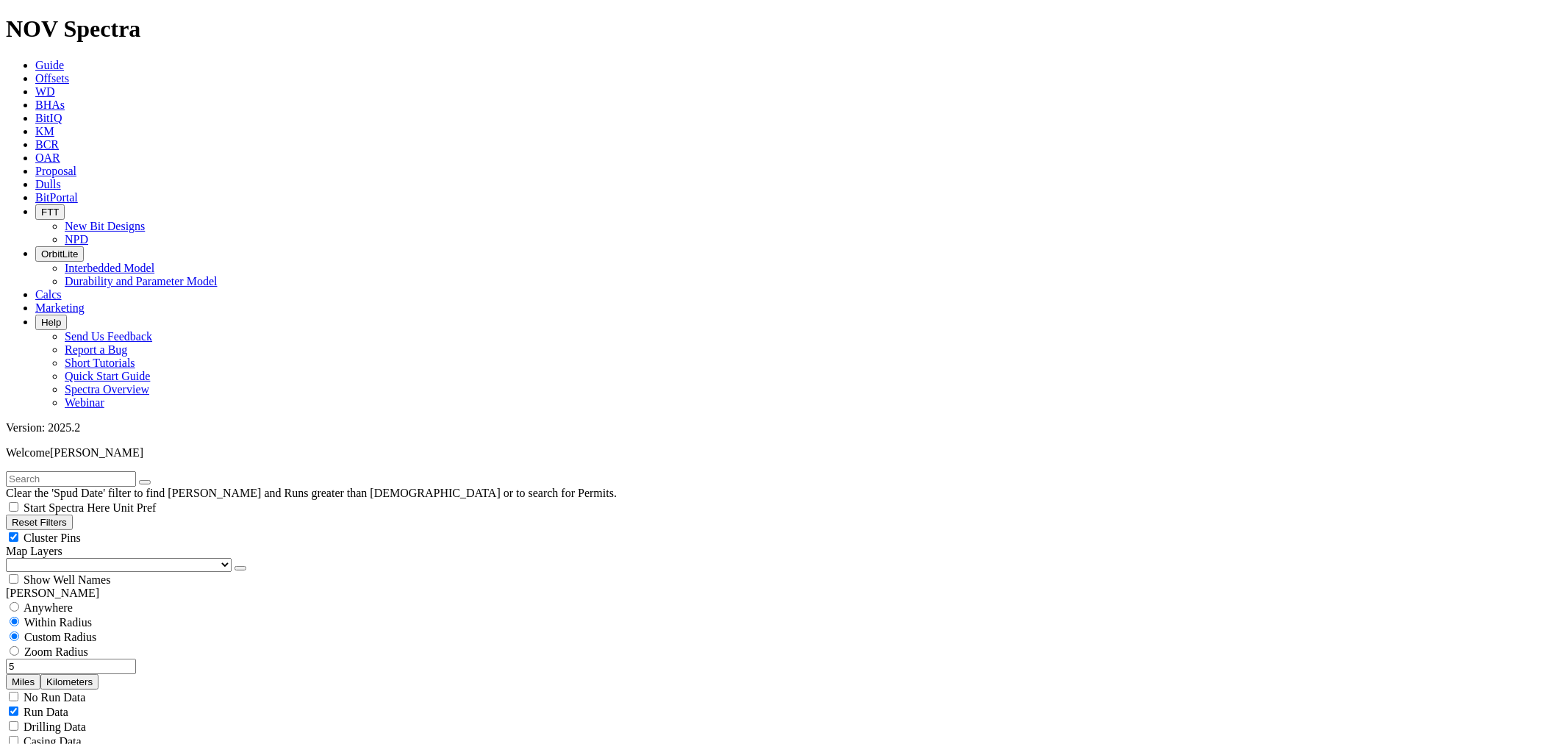
select select
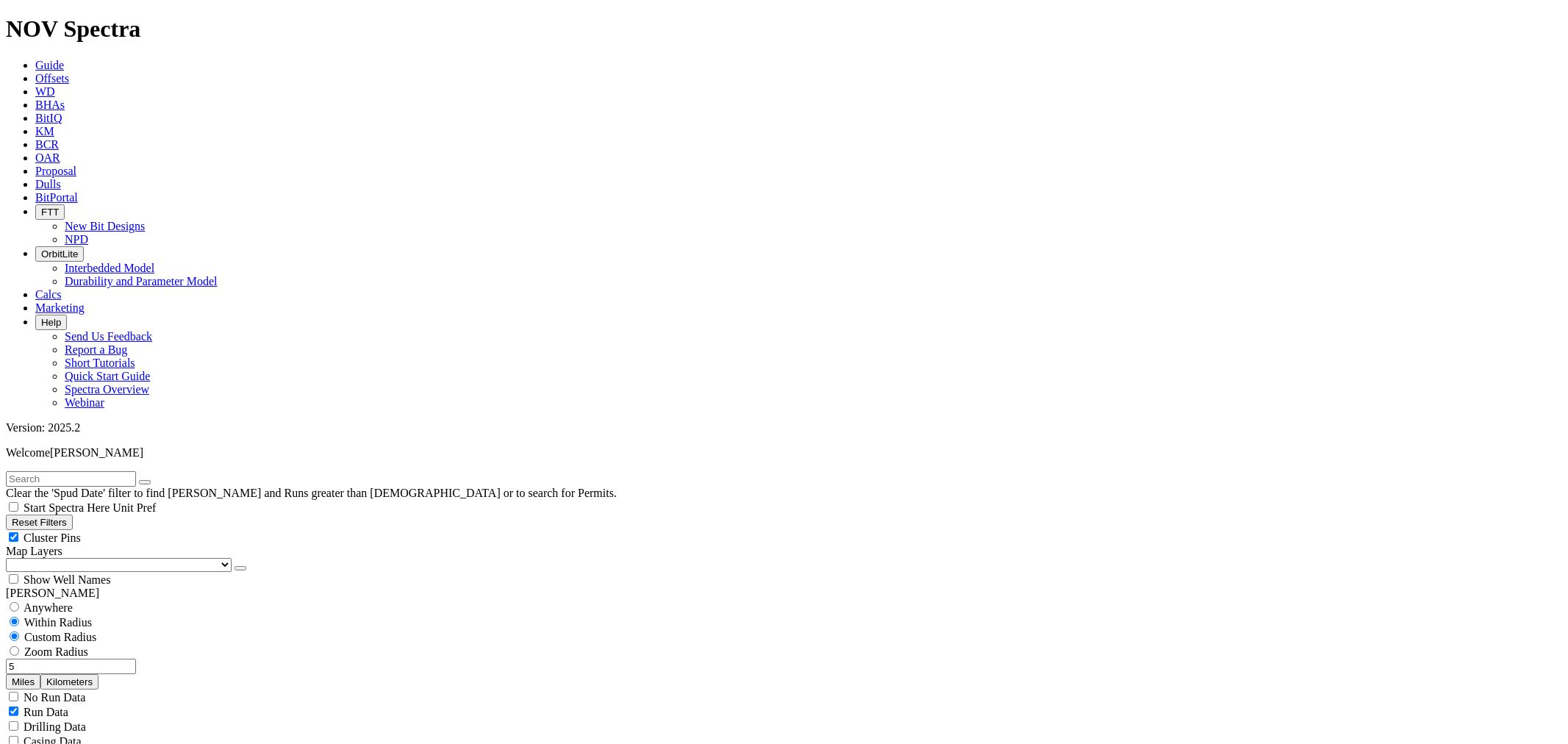
type input "2000"
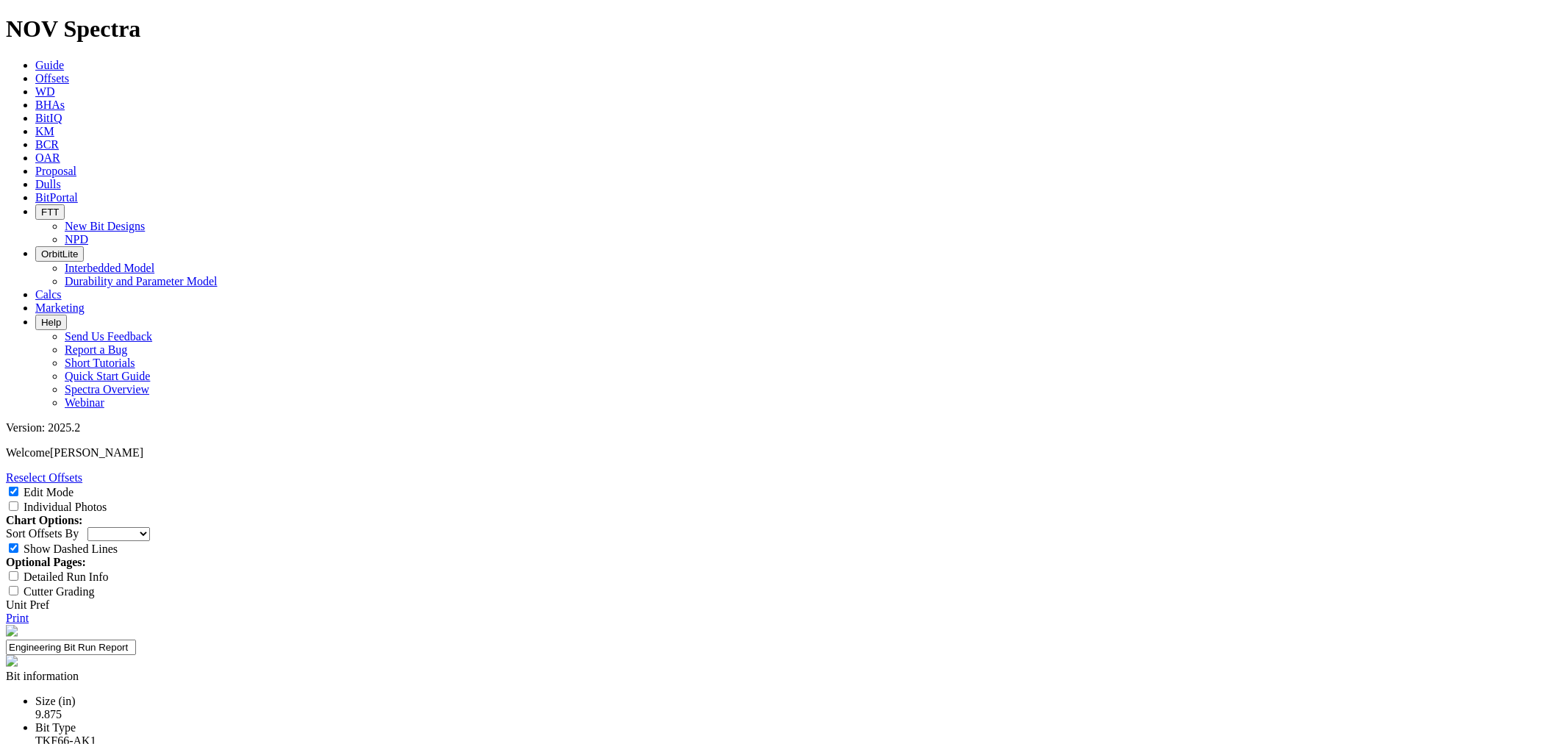
click at [150, 527] on select "Depth In Interval ROP Spud Date" at bounding box center [118, 534] width 62 height 14
select select "string:RunROP"
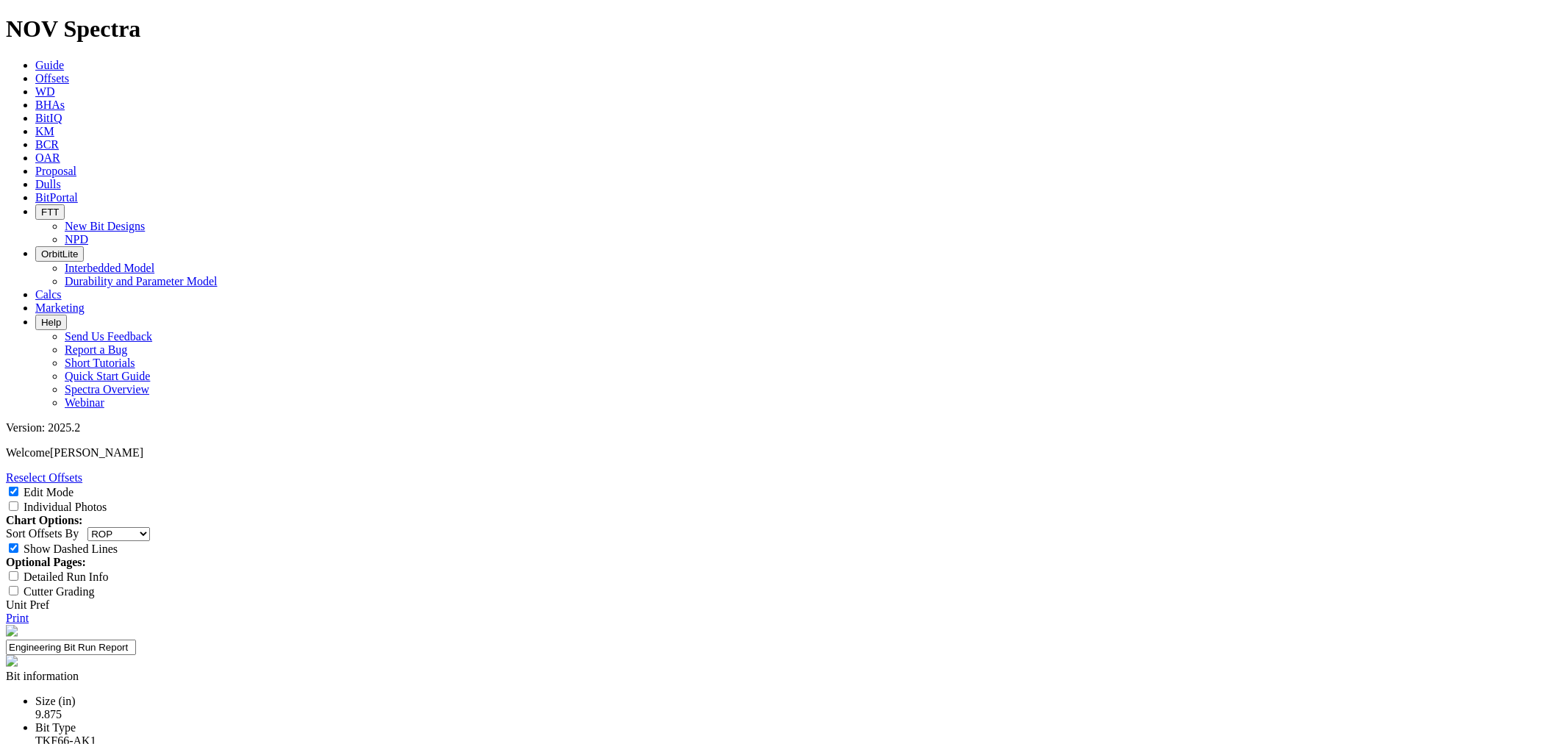
click at [150, 527] on select "Depth In Interval ROP Spud Date" at bounding box center [118, 534] width 62 height 14
click at [82, 471] on link "Reselect Offsets" at bounding box center [44, 477] width 76 height 13
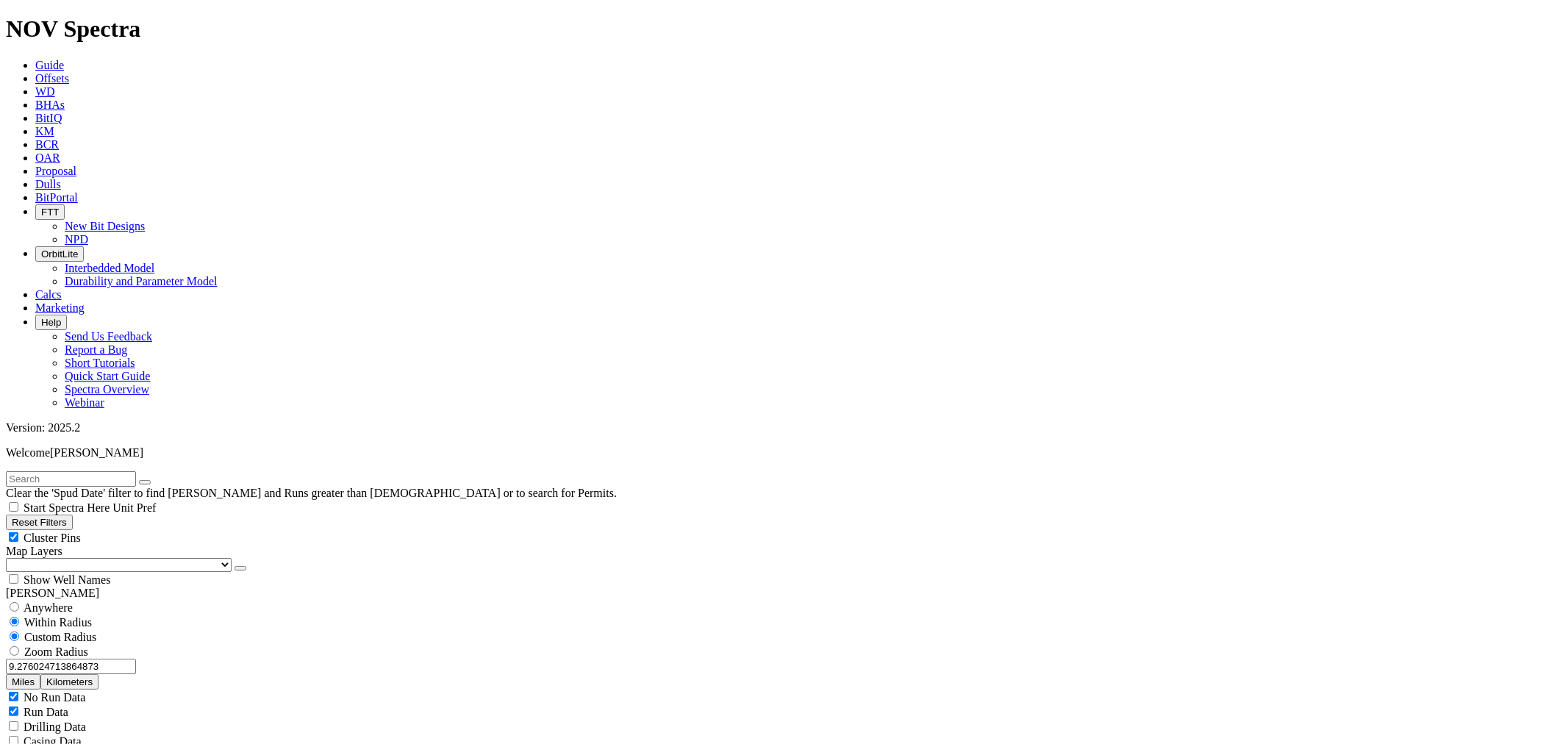
scroll to position [490, 0]
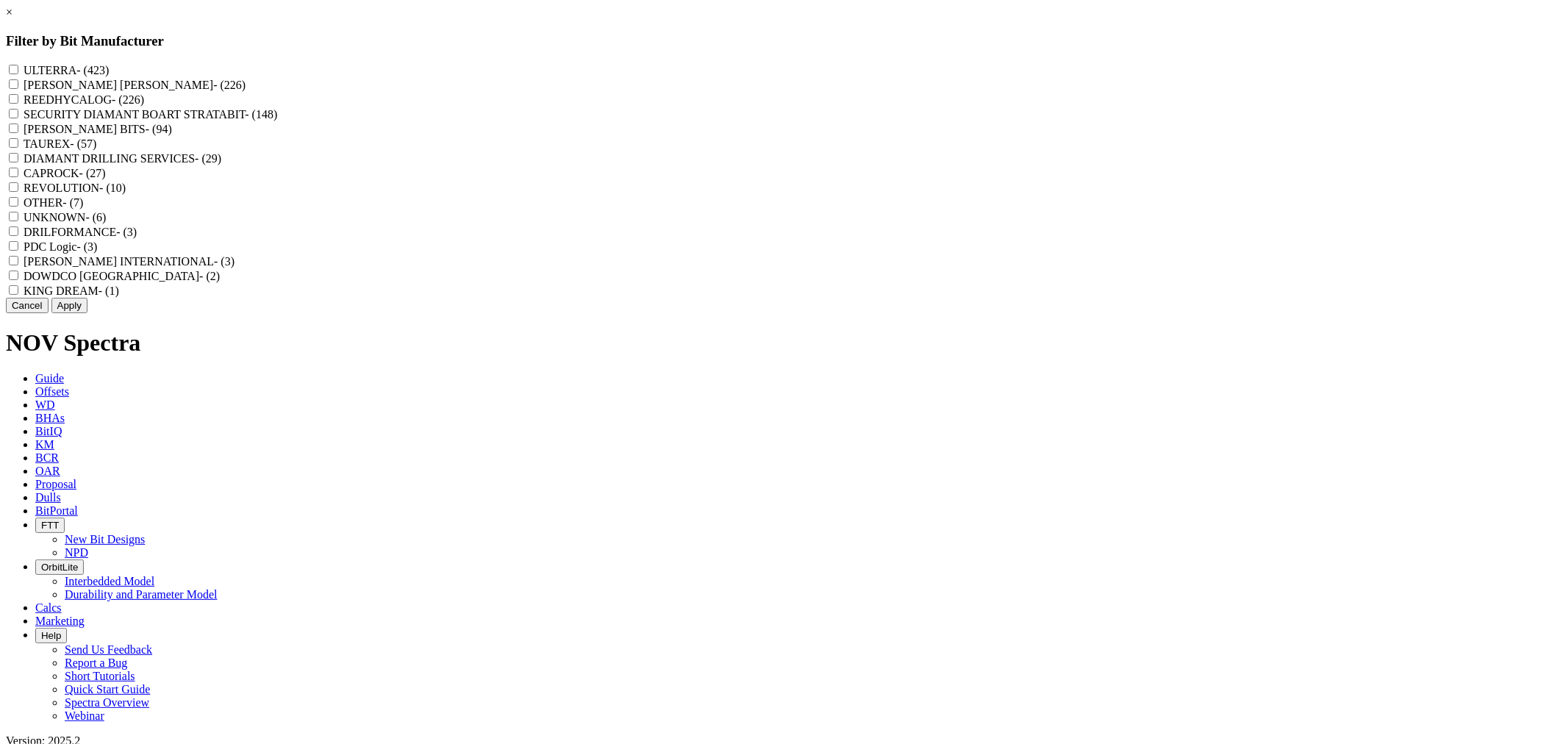
click at [144, 106] on label "REEDHYCALOG - (226)" at bounding box center [84, 99] width 121 height 13
click at [18, 104] on input "REEDHYCALOG - (226)" at bounding box center [13, 98] width 10 height 10
checkbox input "true"
click at [87, 313] on button "Apply" at bounding box center [70, 305] width 36 height 16
checkbox input "false"
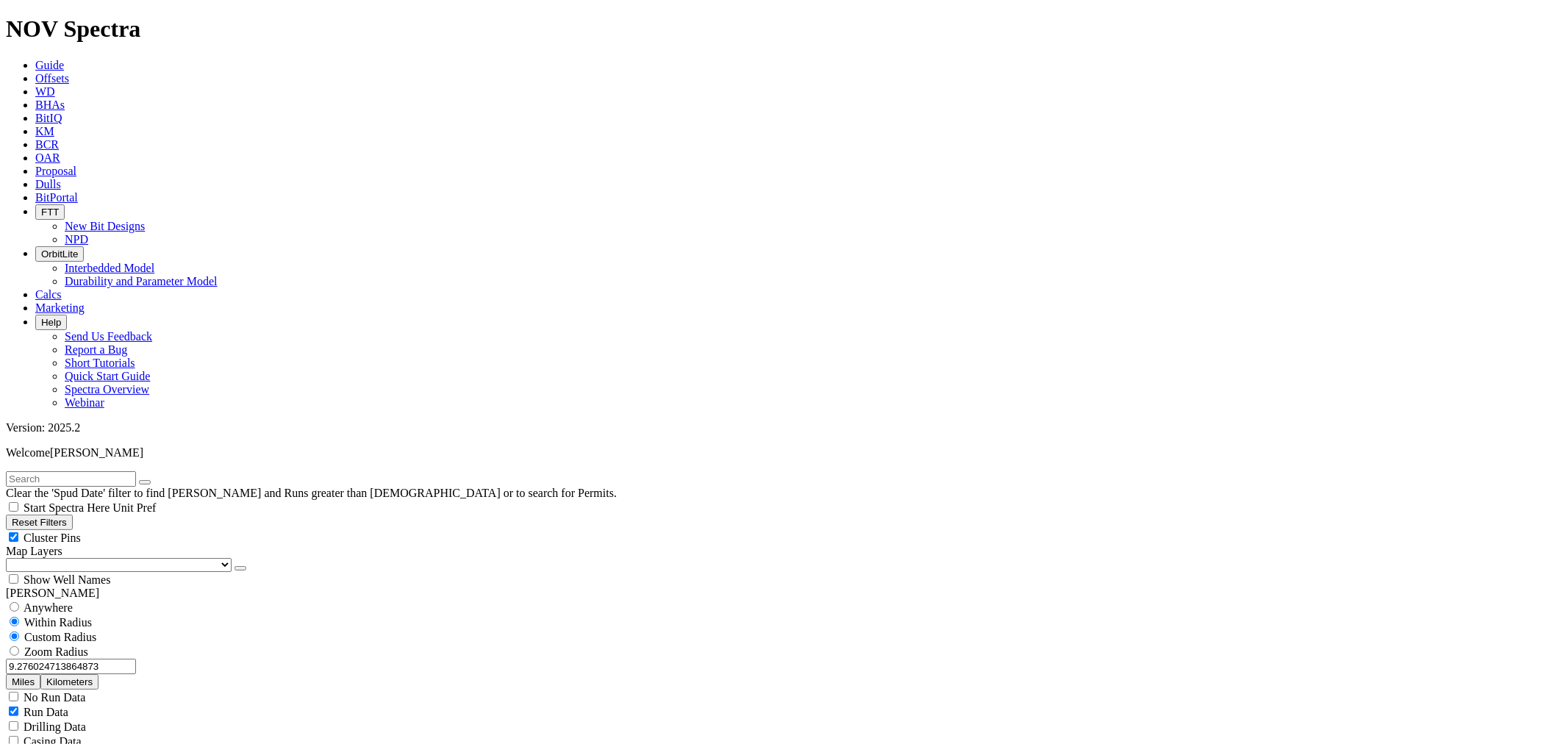
select select "? number:9.875 ?"
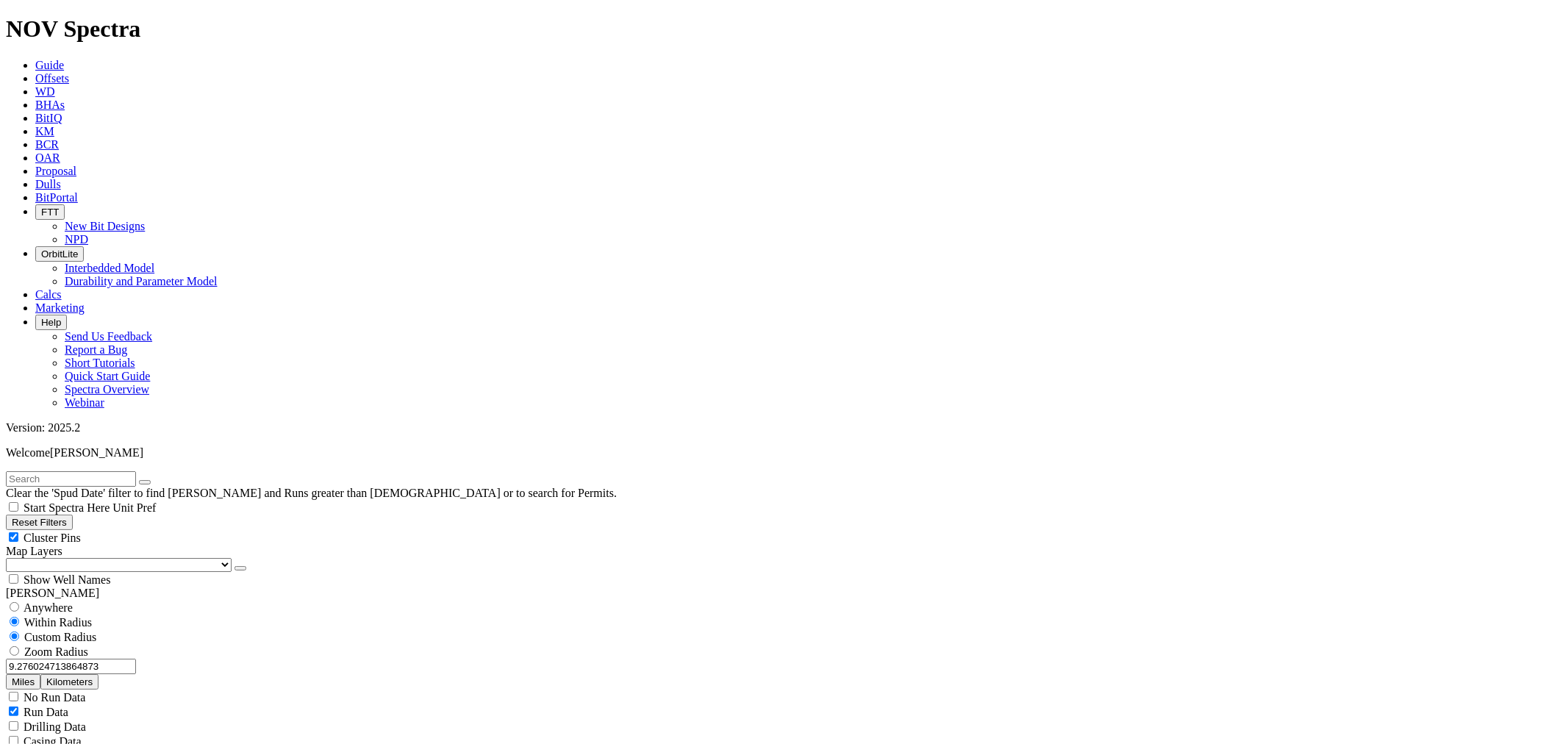
drag, startPoint x: 99, startPoint y: 308, endPoint x: 101, endPoint y: 328, distance: 20.1
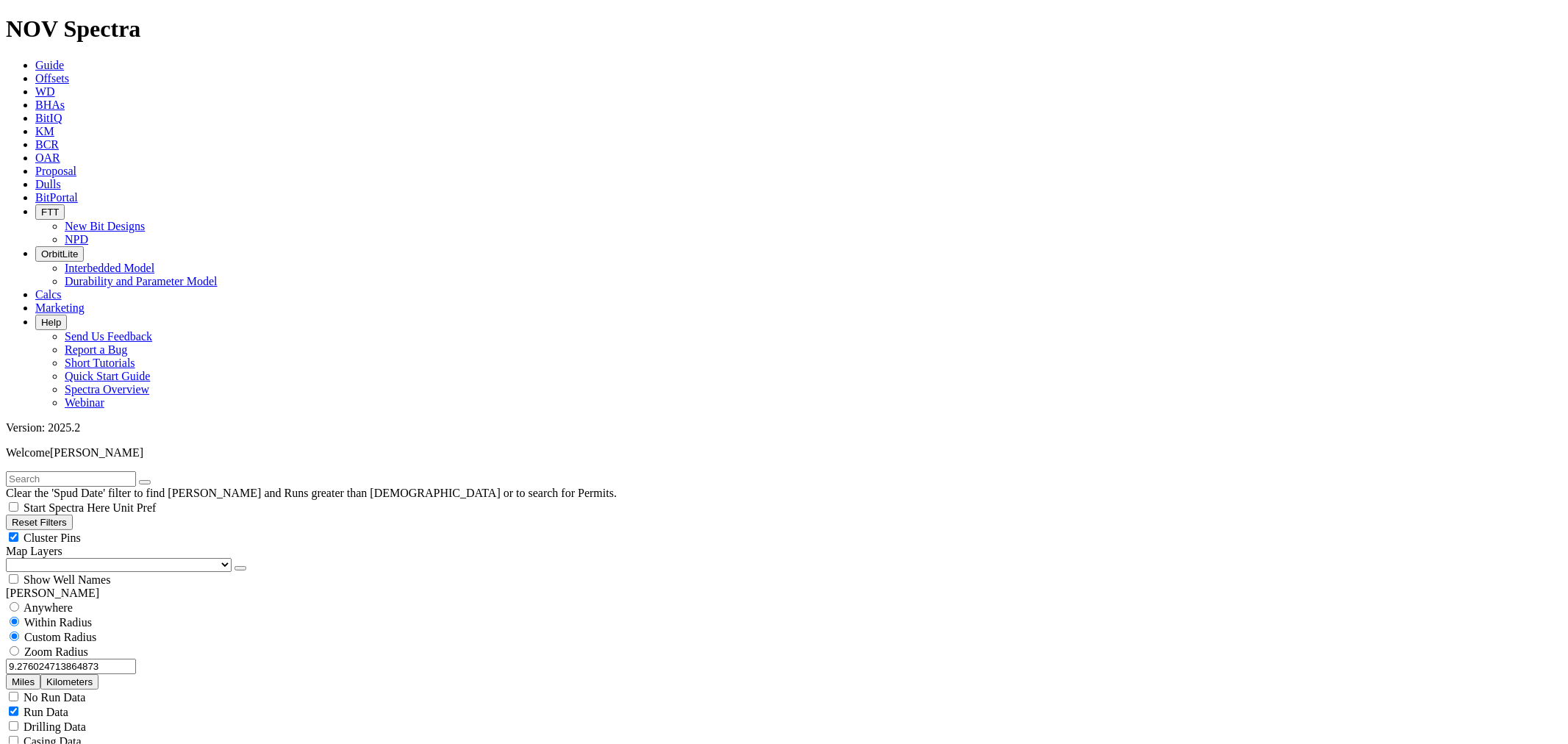
drag, startPoint x: 83, startPoint y: 524, endPoint x: 90, endPoint y: 520, distance: 8.1
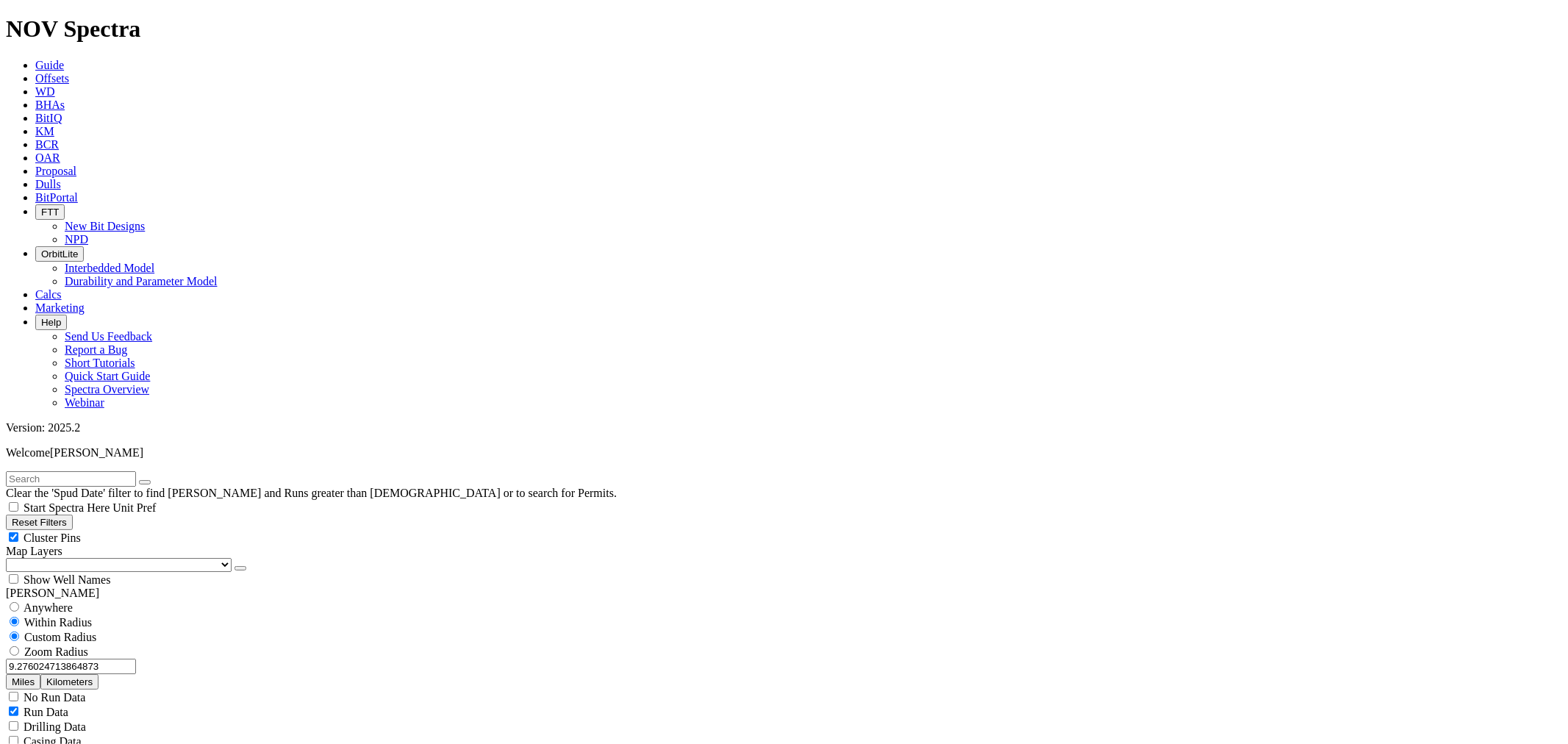
type input "2000"
type input "3000"
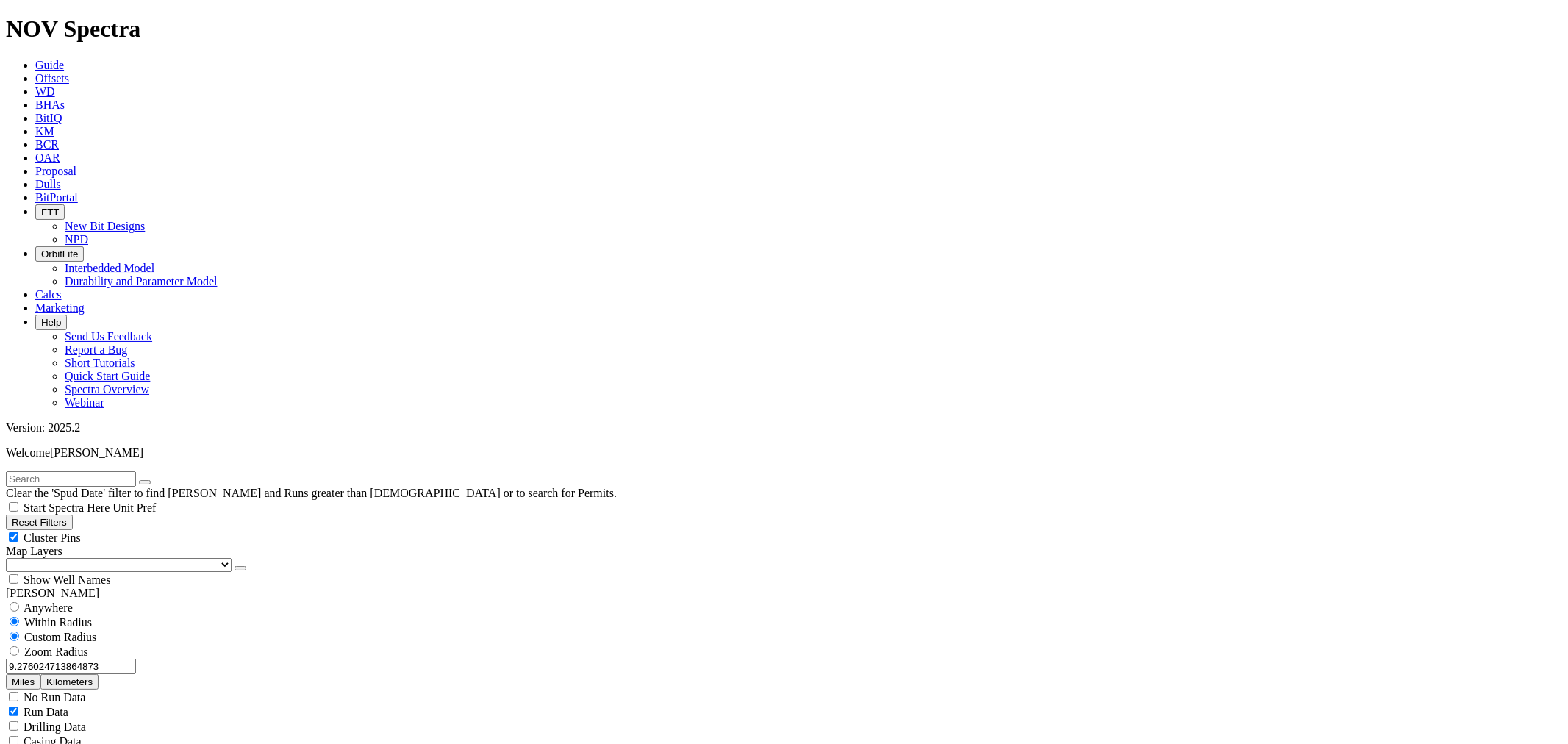
type input "3000"
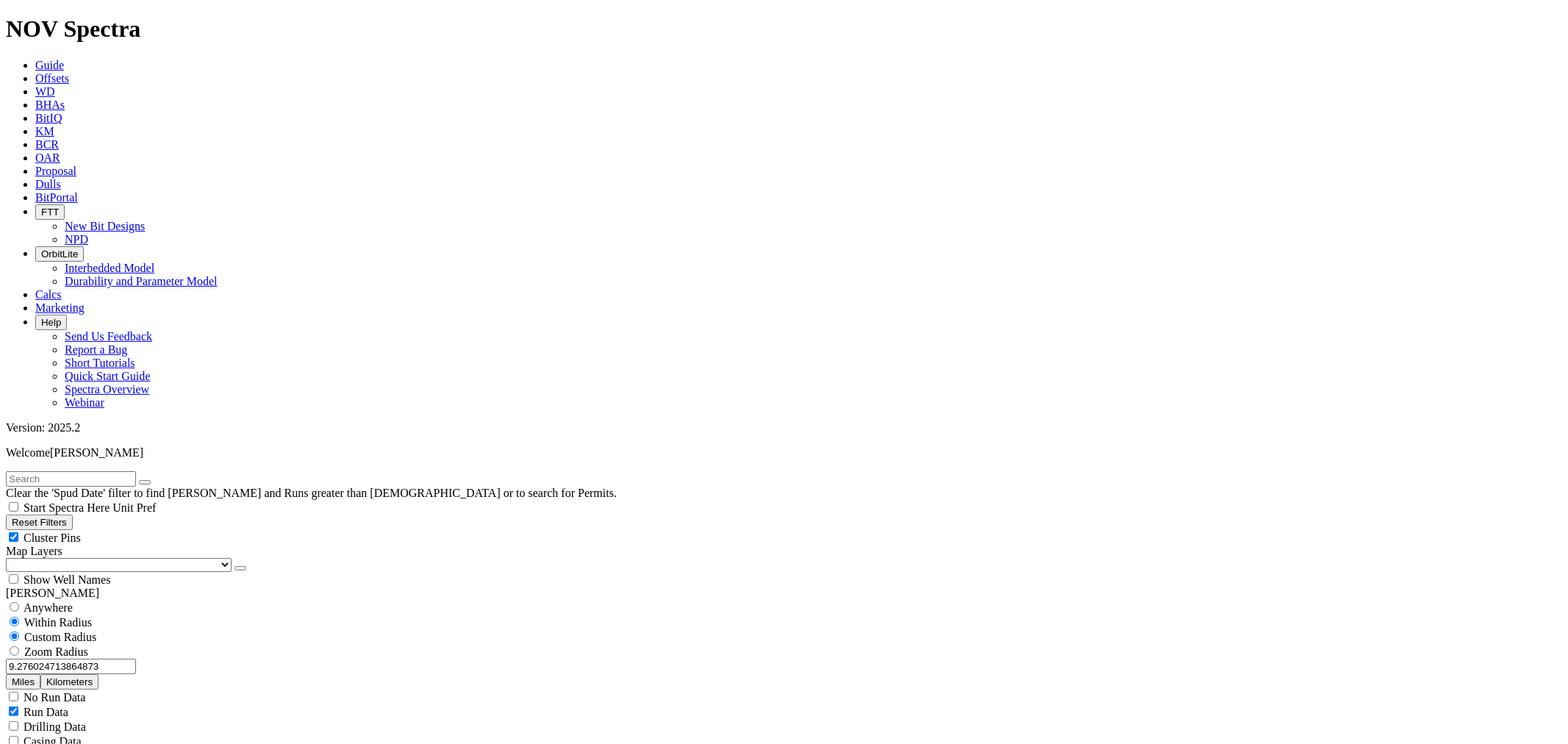
scroll to position [1217, 0]
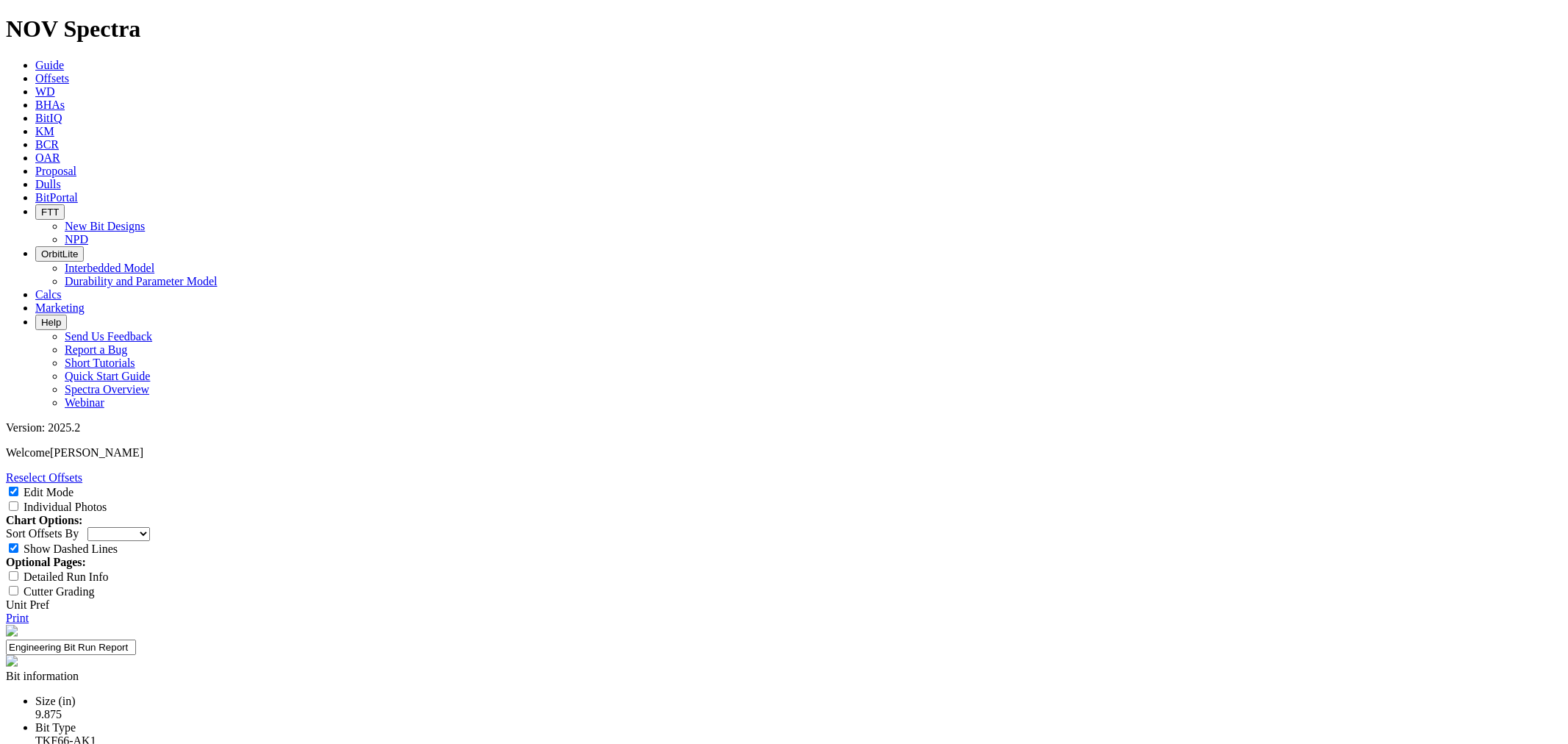
select select "Other"
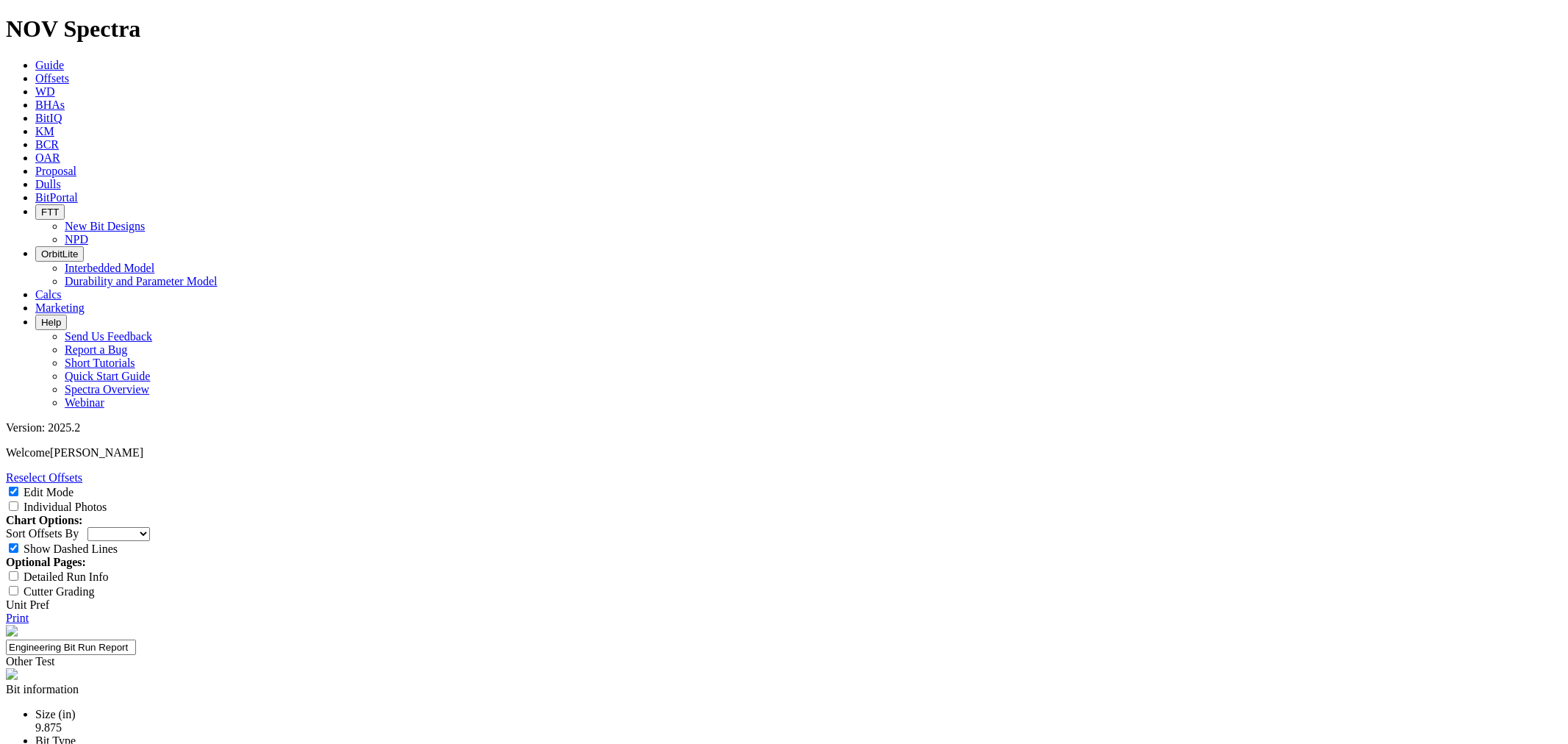
type textarea "TK66-AK1 vs TK66-AL1 for"
select select "Other"
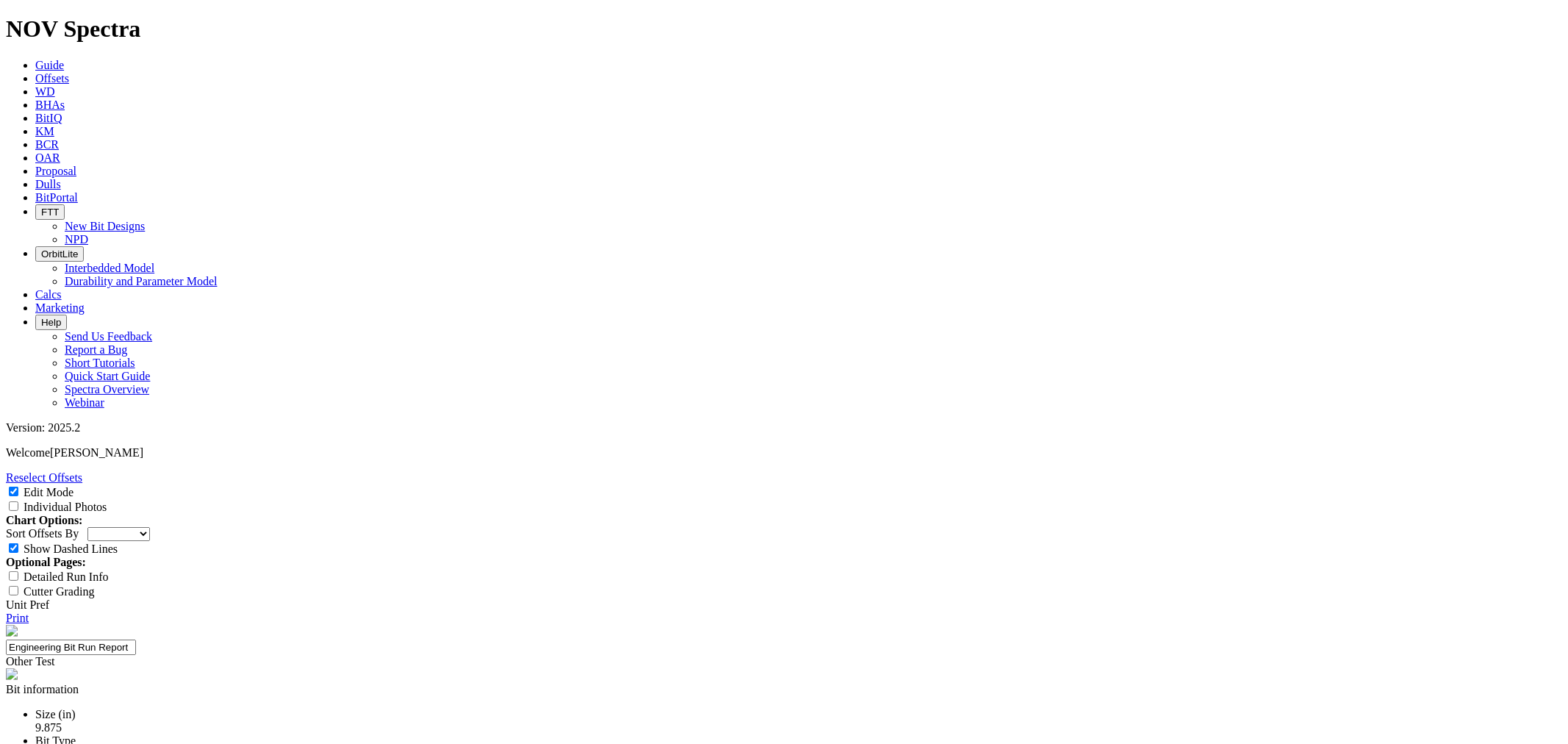
scroll to position [326, 0]
type textarea "TK66-AK1 vs TK66-AL1 for Oxy"
click at [150, 527] on select "Depth In Interval ROP Spud Date" at bounding box center [118, 534] width 62 height 14
select select "string:RunROP"
click at [150, 527] on select "Depth In Interval ROP Spud Date" at bounding box center [118, 534] width 62 height 14
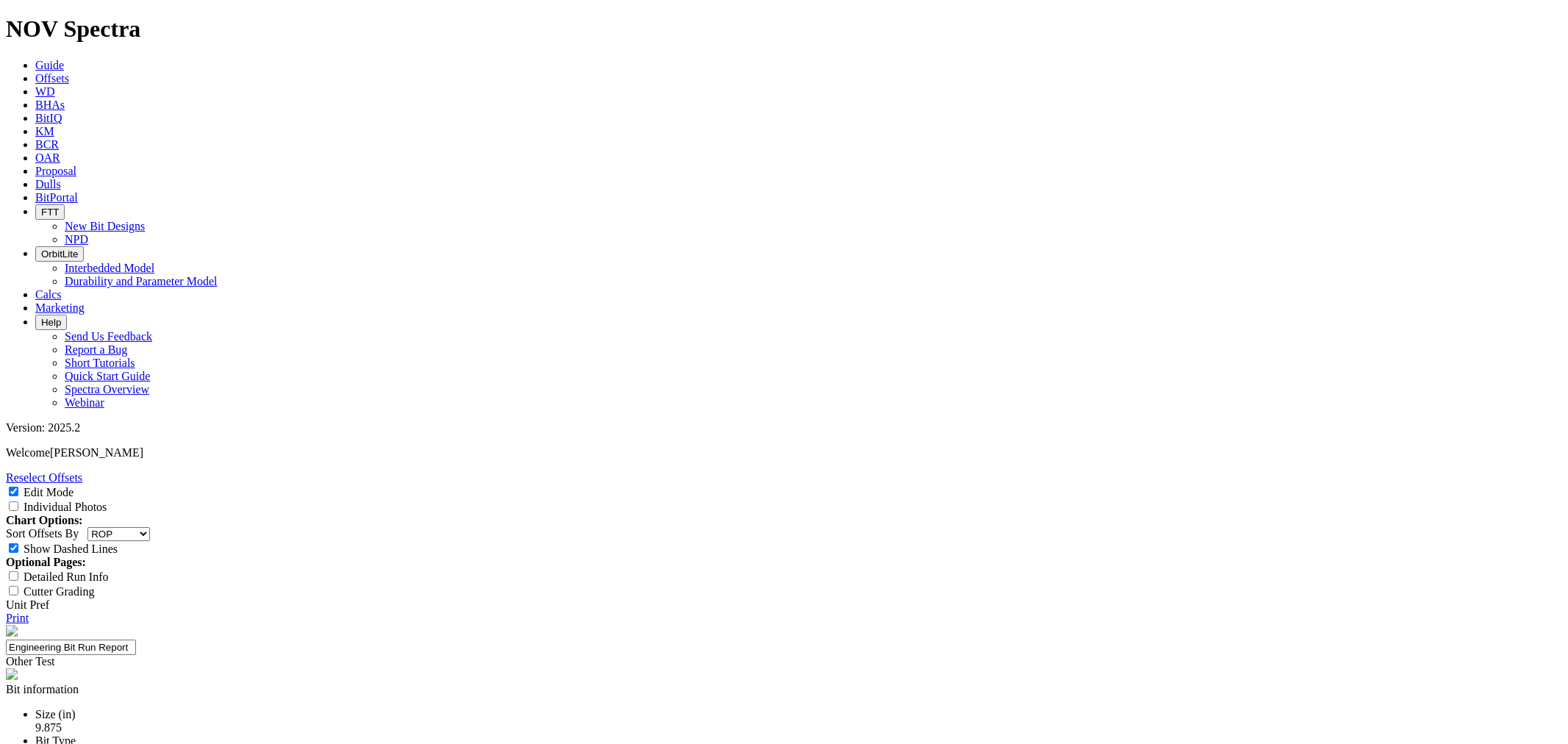
scroll to position [980, 0]
